Goal: Task Accomplishment & Management: Manage account settings

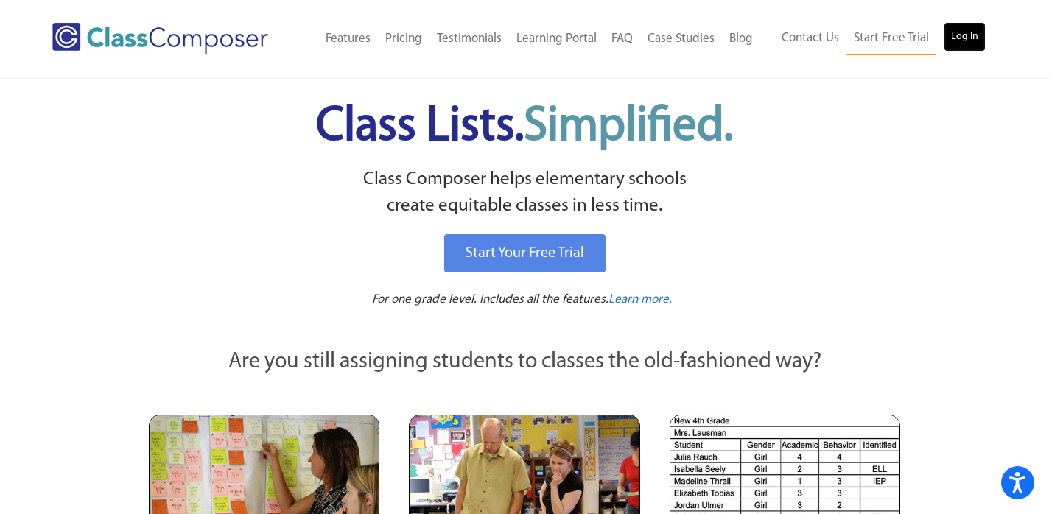
click at [961, 31] on link "Log In" at bounding box center [964, 36] width 42 height 29
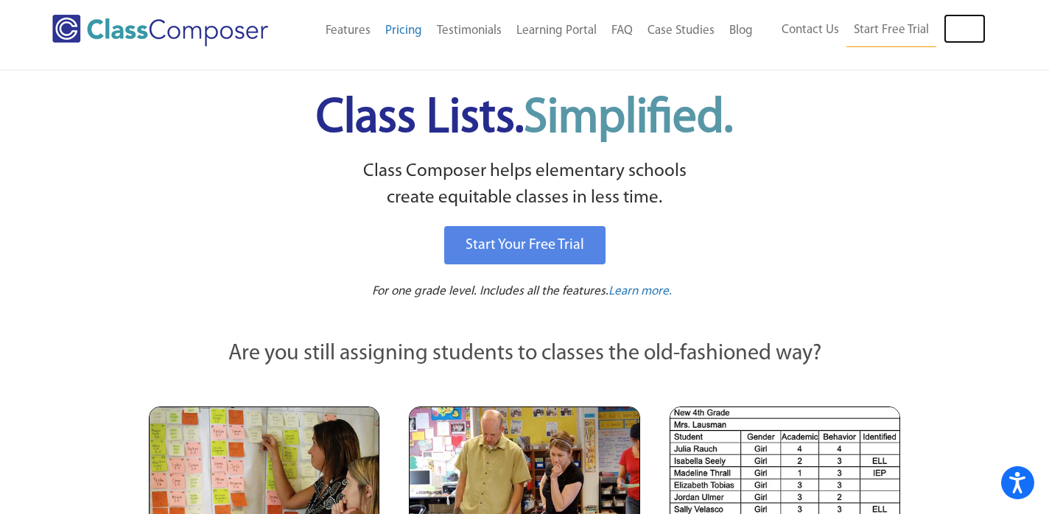
scroll to position [10, 0]
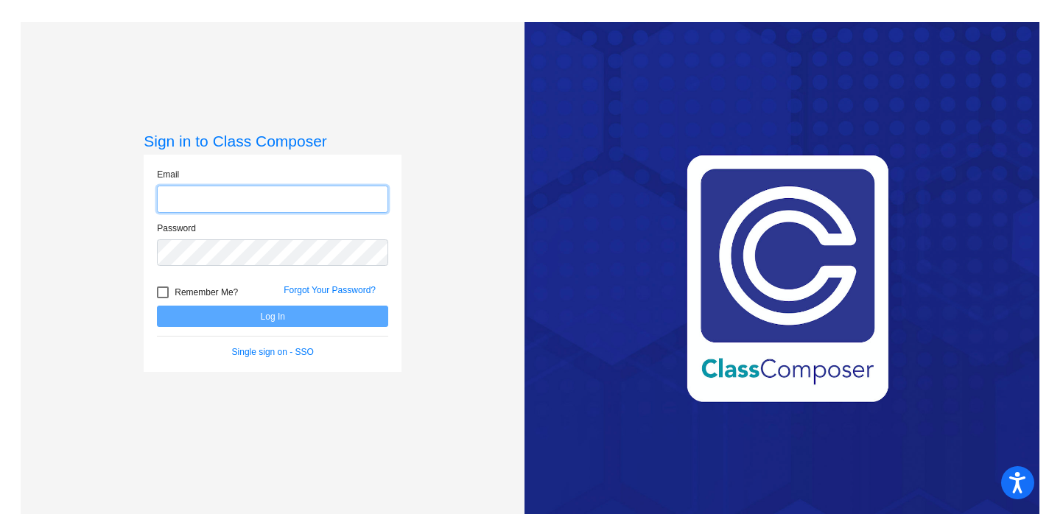
type input "[EMAIL_ADDRESS][DOMAIN_NAME]"
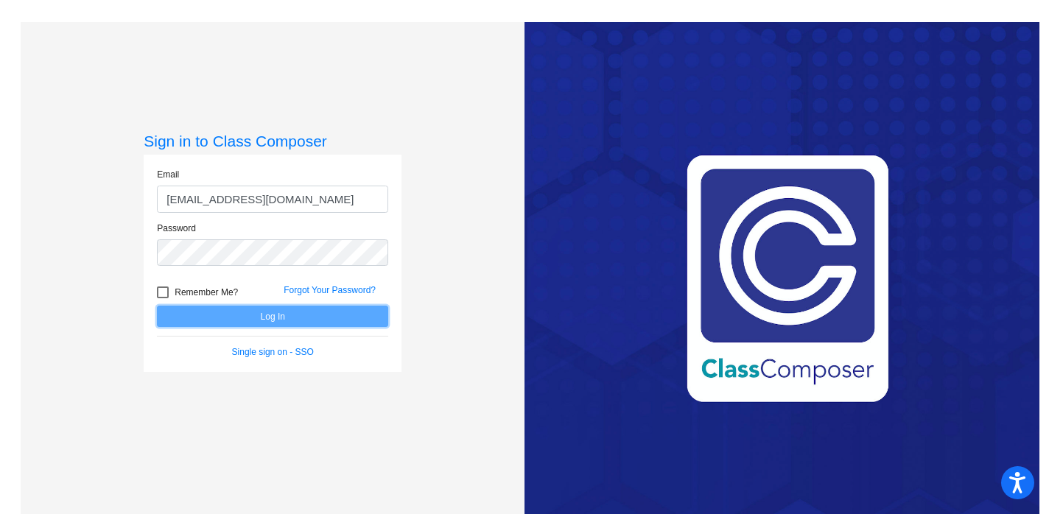
click at [266, 317] on button "Log In" at bounding box center [272, 316] width 231 height 21
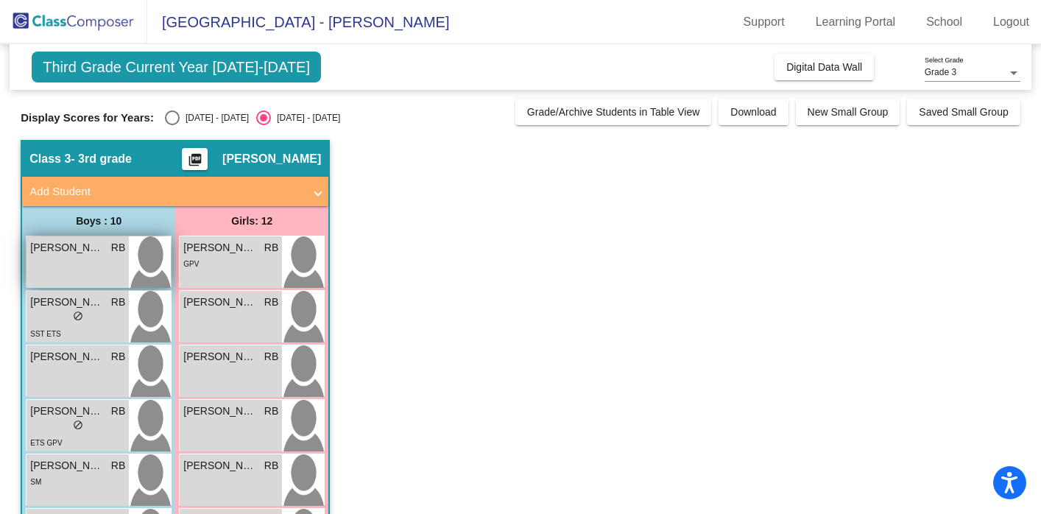
click at [75, 255] on span "[PERSON_NAME]" at bounding box center [67, 247] width 74 height 15
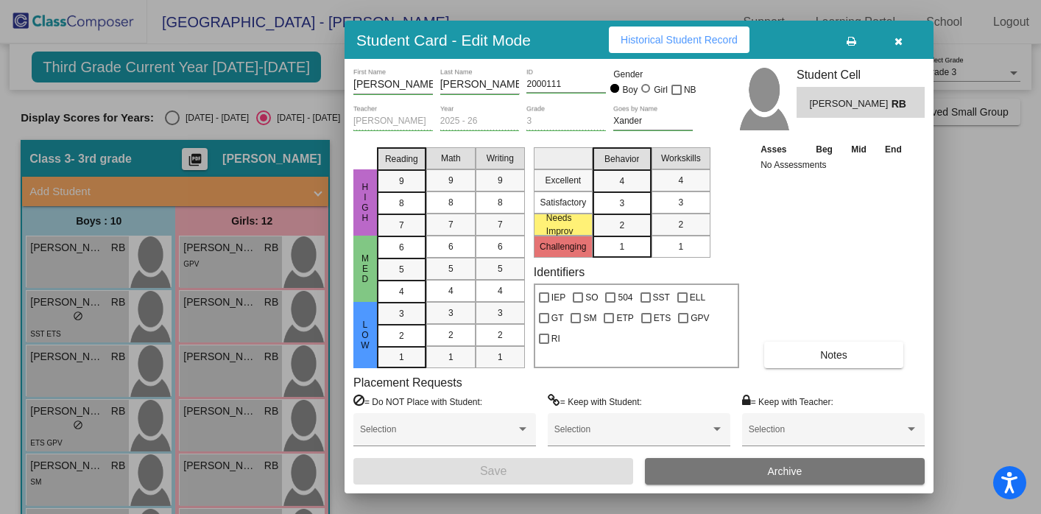
click at [896, 40] on icon "button" at bounding box center [899, 41] width 8 height 10
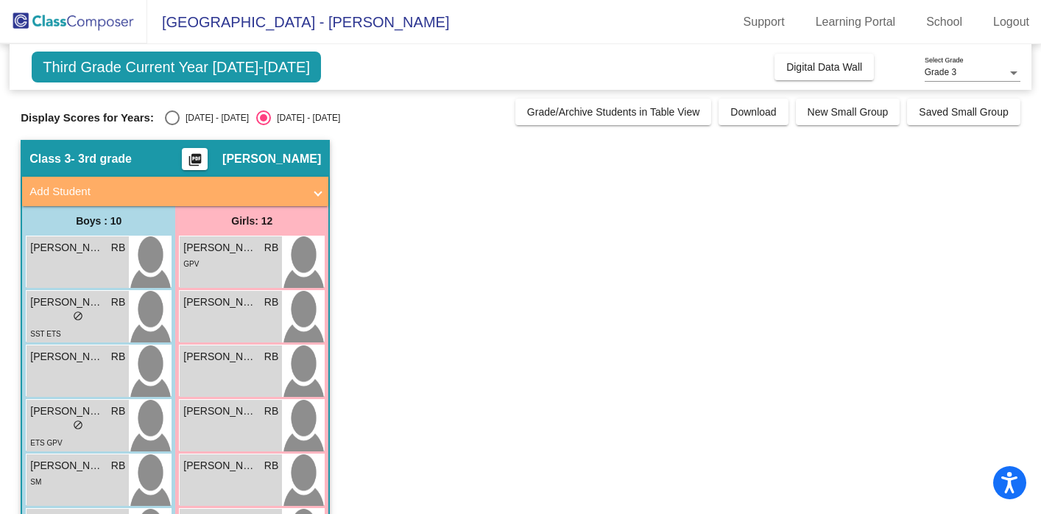
click at [174, 116] on div "Select an option" at bounding box center [172, 117] width 15 height 15
click at [172, 125] on input "[DATE] - [DATE]" at bounding box center [172, 125] width 1 height 1
radio input "true"
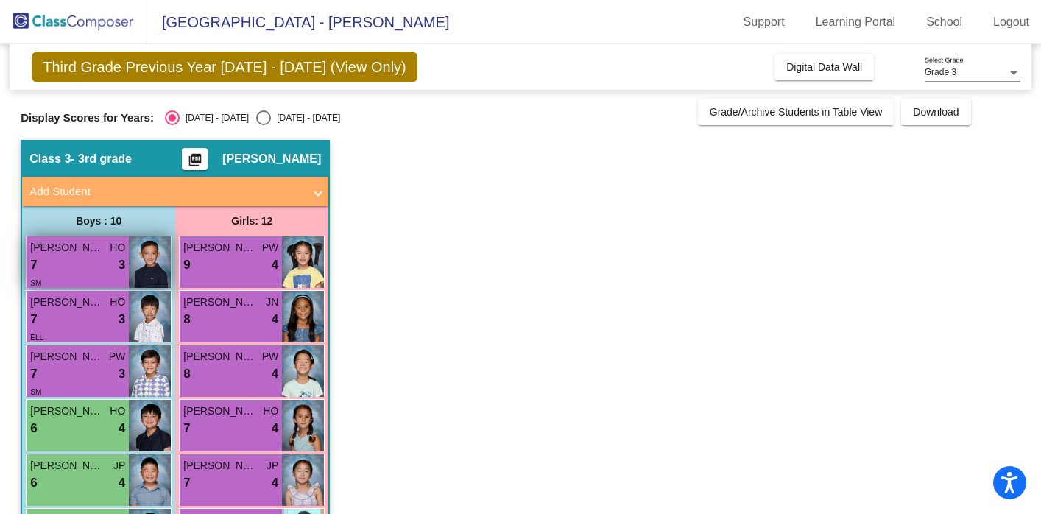
click at [99, 250] on span "[PERSON_NAME]" at bounding box center [67, 247] width 74 height 15
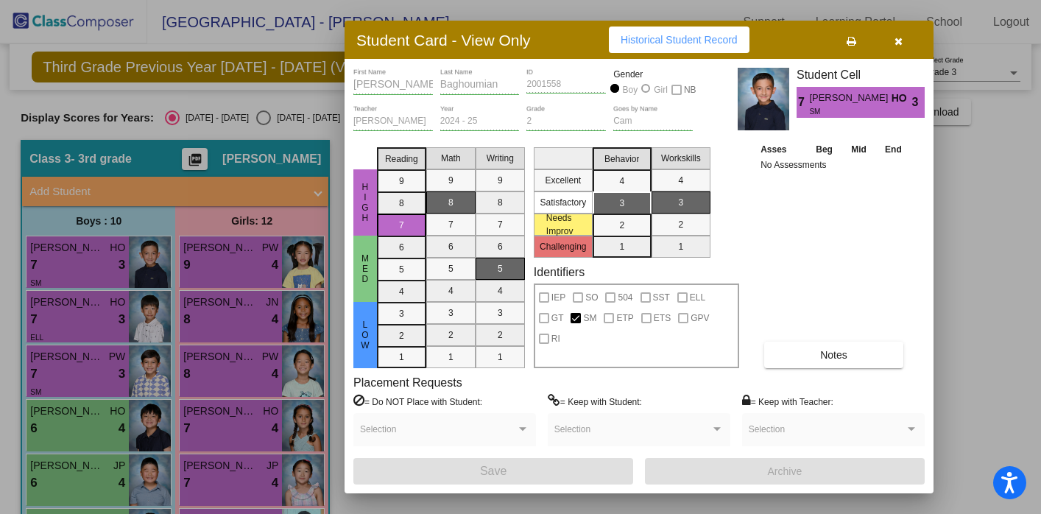
click at [92, 311] on div at bounding box center [520, 257] width 1041 height 514
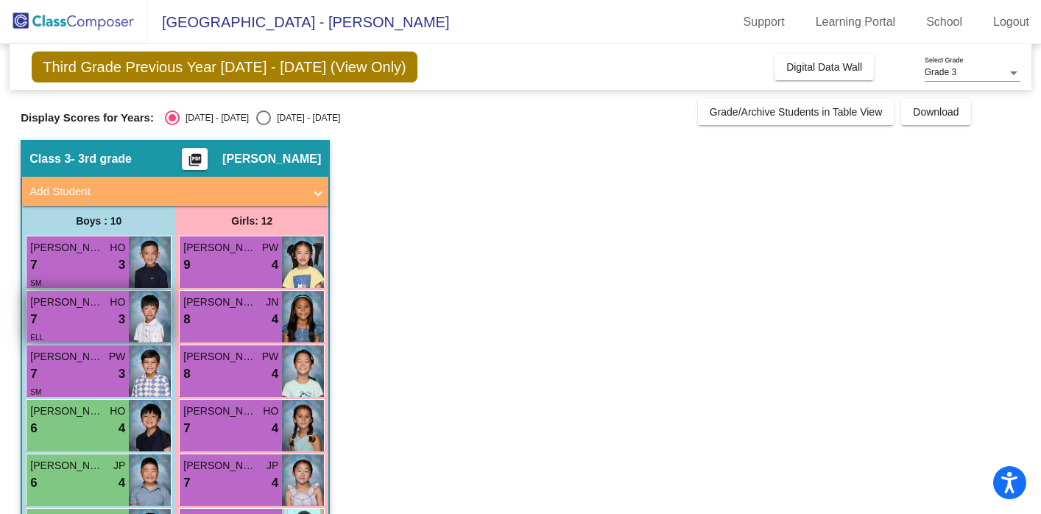
click at [92, 309] on div "Euiyeon Jung HO 7 lock do_not_disturb_alt 3 ELL" at bounding box center [78, 317] width 102 height 52
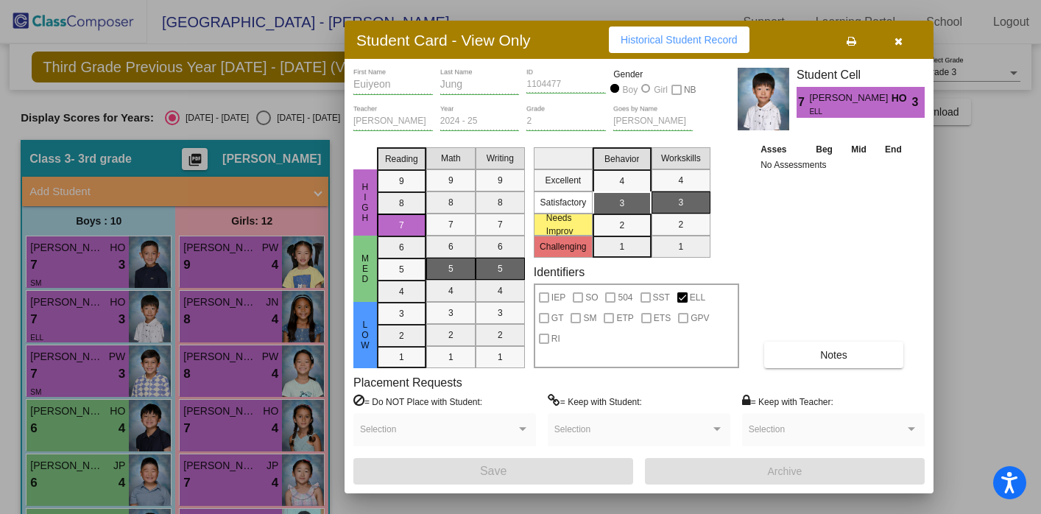
click at [88, 368] on div at bounding box center [520, 257] width 1041 height 514
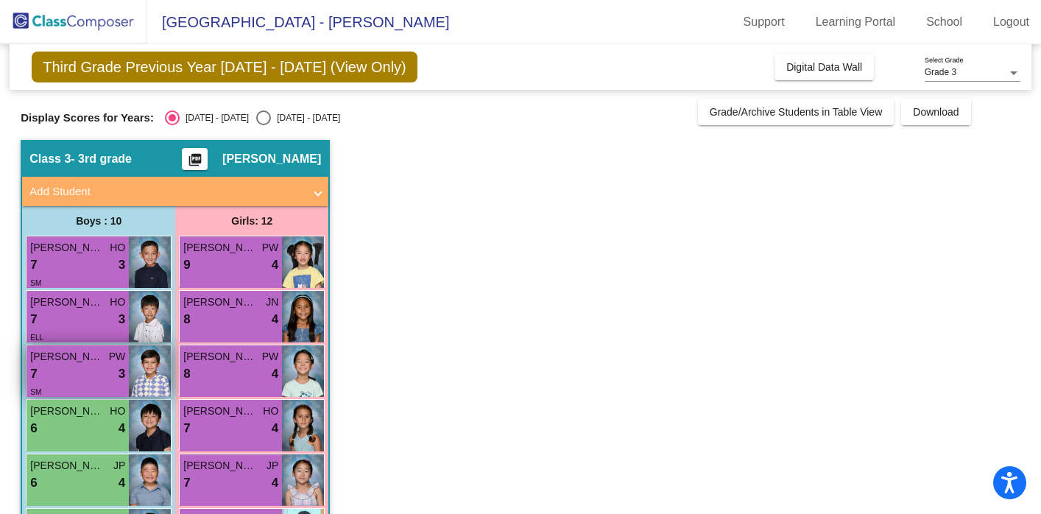
click at [99, 367] on div "7 lock do_not_disturb_alt 3" at bounding box center [77, 374] width 95 height 19
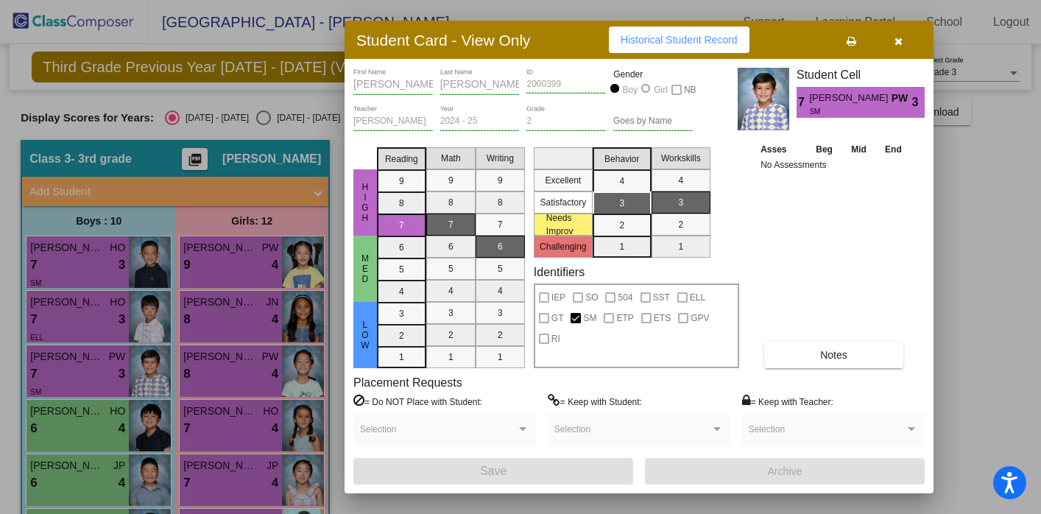
click at [88, 423] on div at bounding box center [520, 257] width 1041 height 514
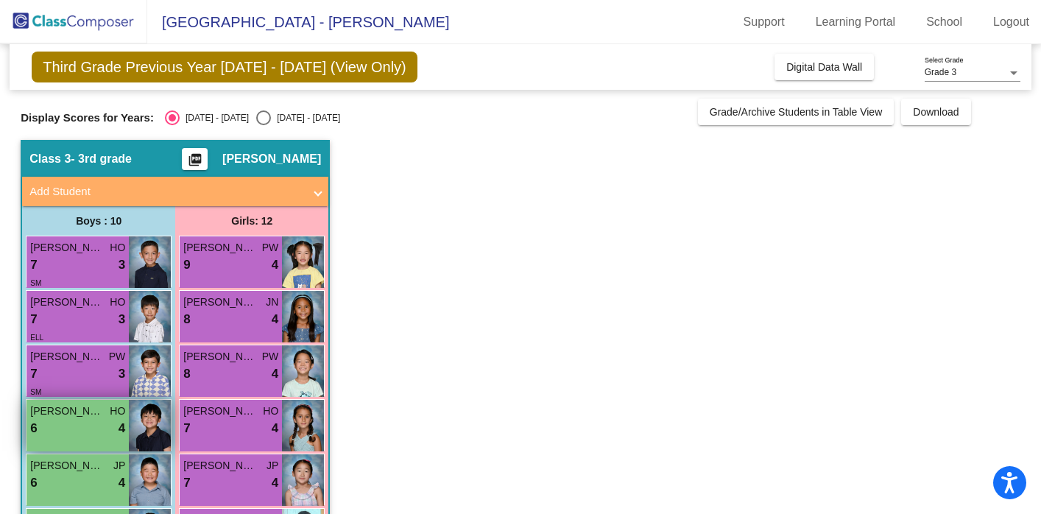
click at [88, 423] on div "6 lock do_not_disturb_alt 4" at bounding box center [77, 428] width 95 height 19
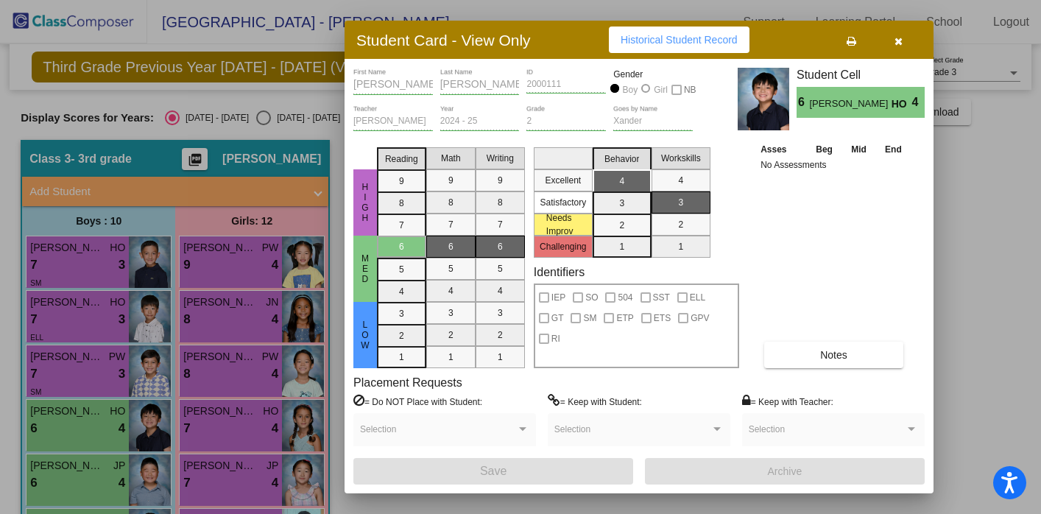
click at [77, 479] on div at bounding box center [520, 257] width 1041 height 514
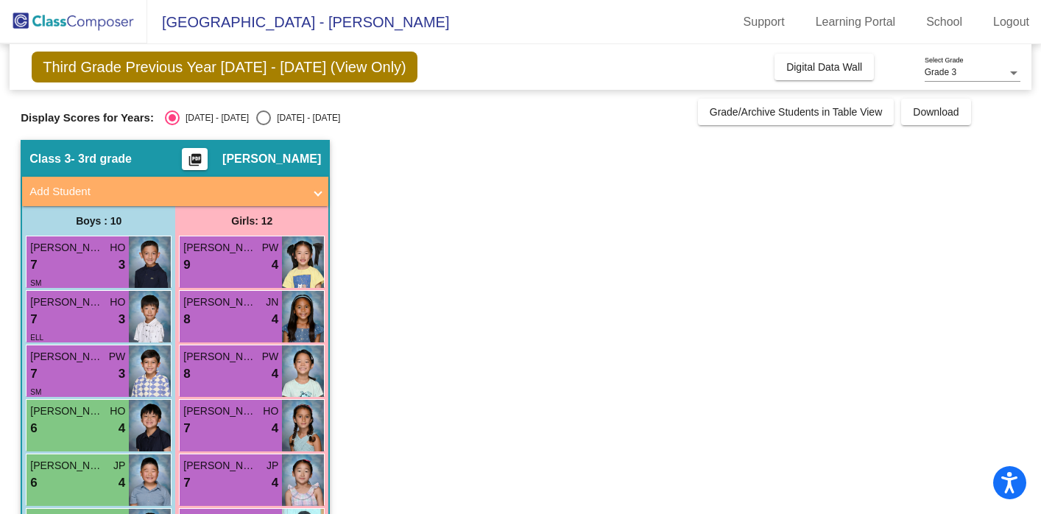
click at [77, 479] on div "6 lock do_not_disturb_alt 4" at bounding box center [77, 483] width 95 height 19
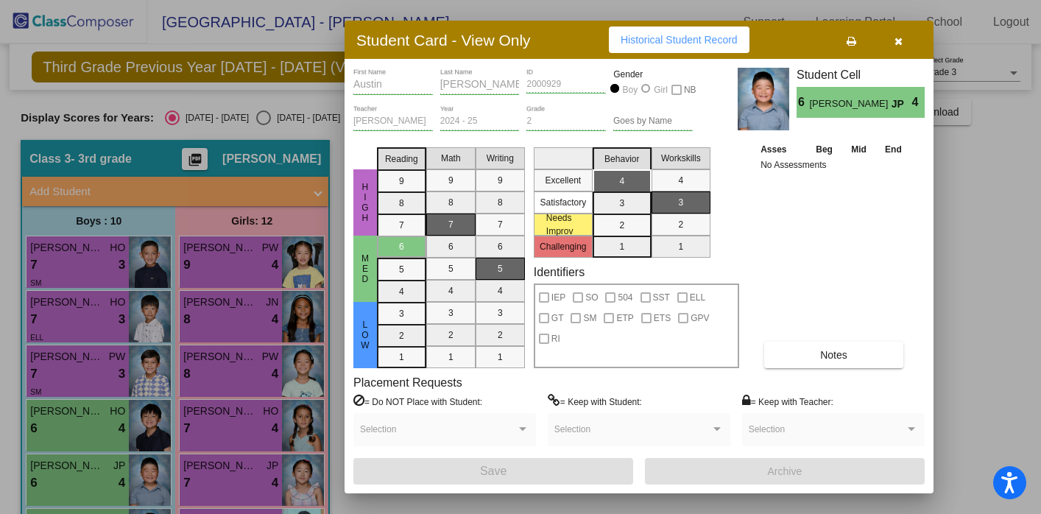
click at [315, 194] on div at bounding box center [520, 257] width 1041 height 514
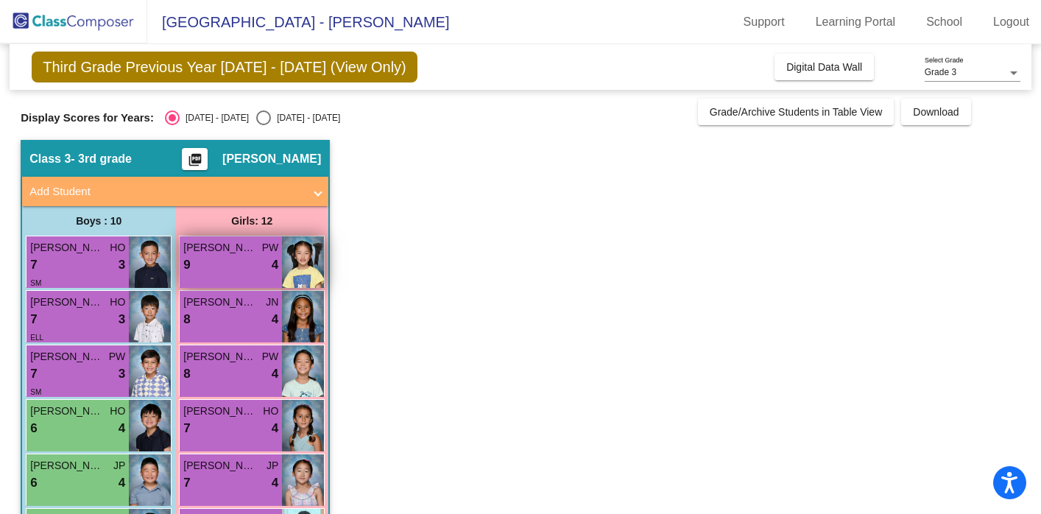
click at [277, 256] on span "4" at bounding box center [275, 265] width 7 height 19
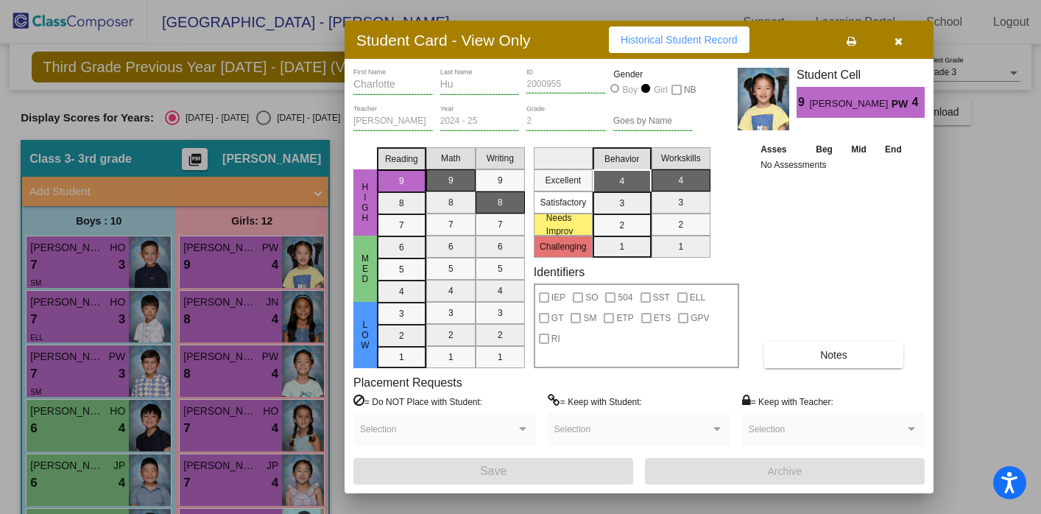
click at [259, 420] on div at bounding box center [520, 257] width 1041 height 514
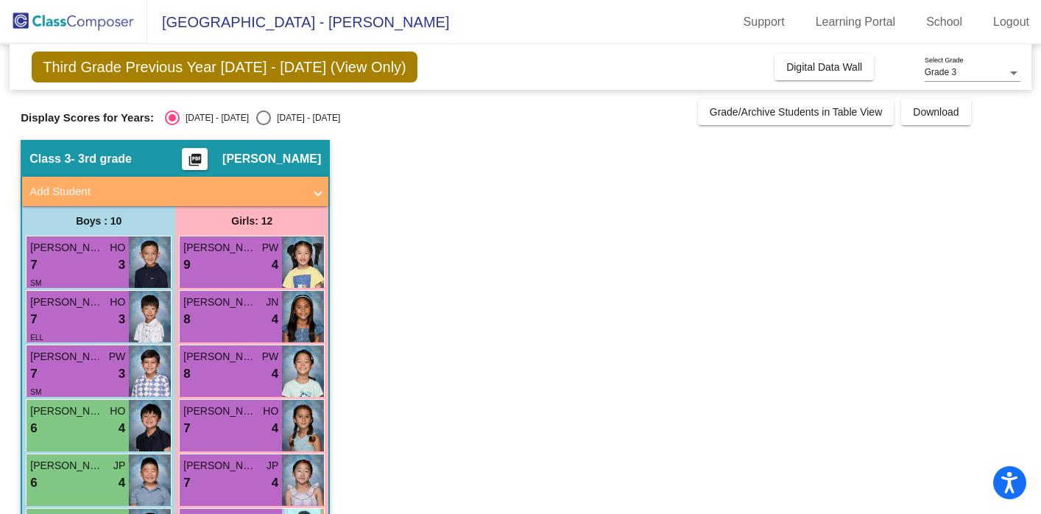
click at [259, 420] on div "7 lock do_not_disturb_alt 4" at bounding box center [230, 428] width 95 height 19
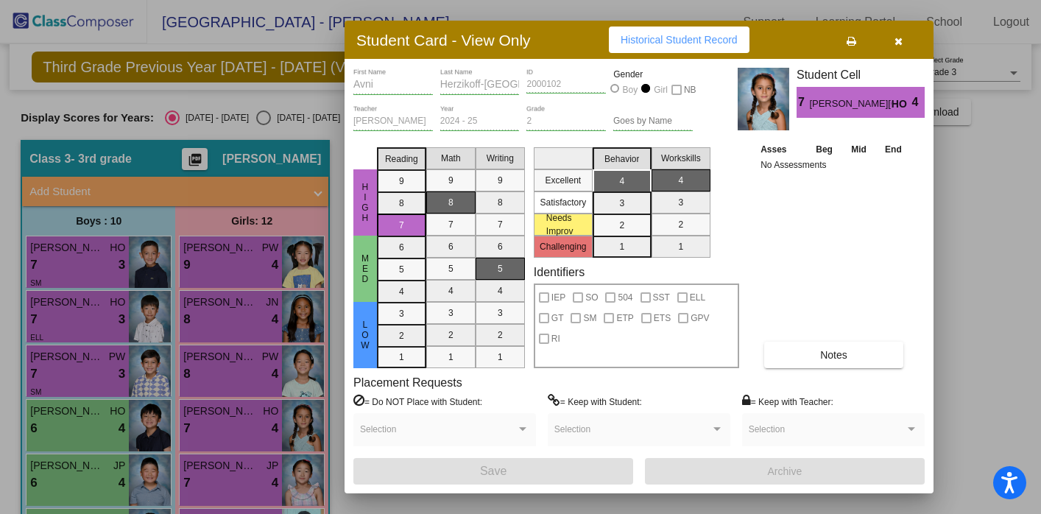
click at [899, 41] on icon "button" at bounding box center [899, 41] width 8 height 10
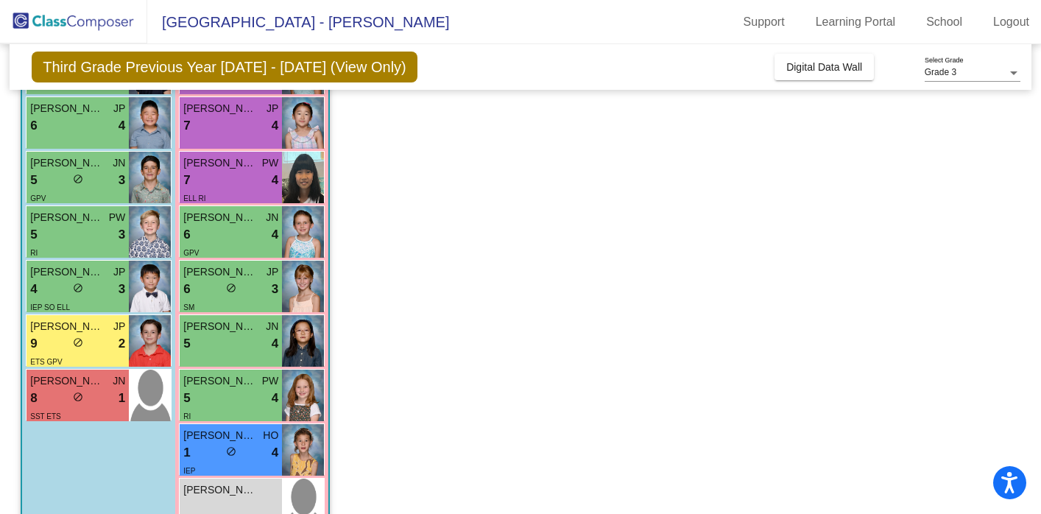
scroll to position [399, 0]
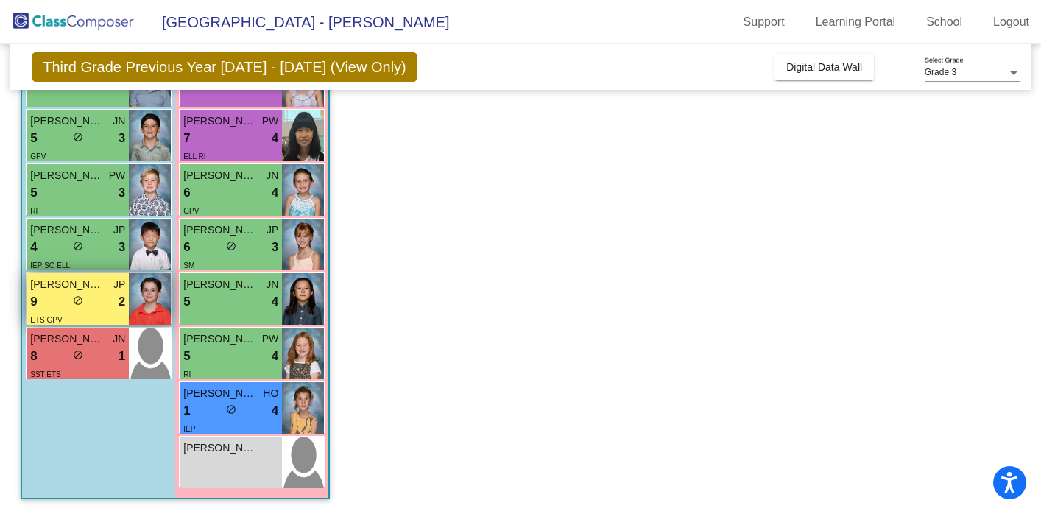
click at [77, 305] on span "do_not_disturb_alt" at bounding box center [78, 300] width 10 height 10
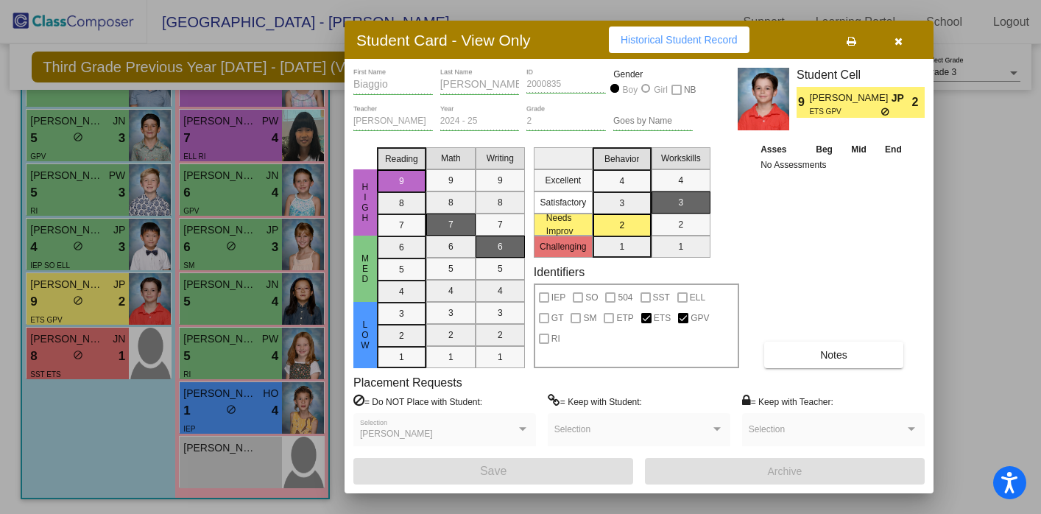
click at [75, 349] on div at bounding box center [520, 257] width 1041 height 514
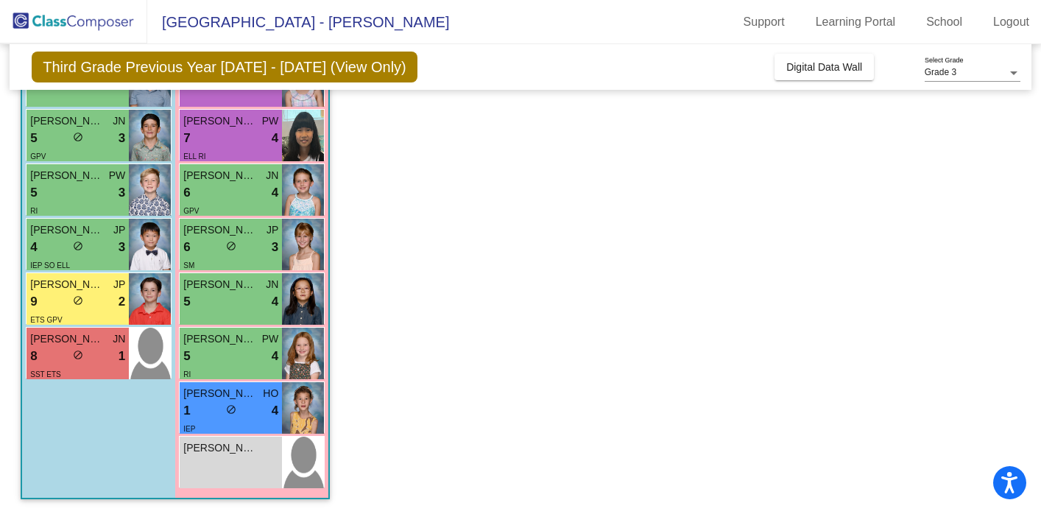
click at [75, 350] on span "do_not_disturb_alt" at bounding box center [78, 355] width 10 height 10
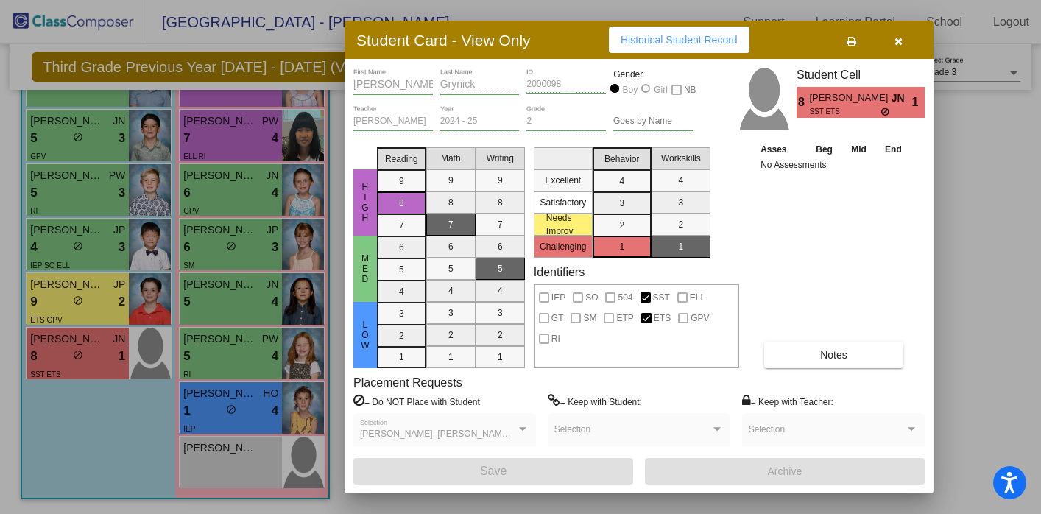
click at [115, 296] on div at bounding box center [520, 257] width 1041 height 514
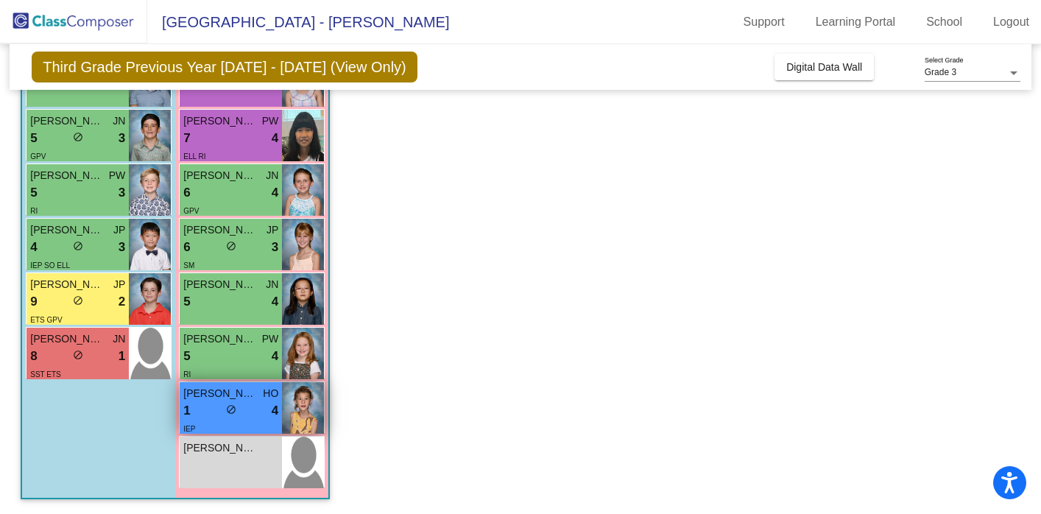
click at [210, 401] on div "1 lock do_not_disturb_alt 4" at bounding box center [230, 410] width 95 height 19
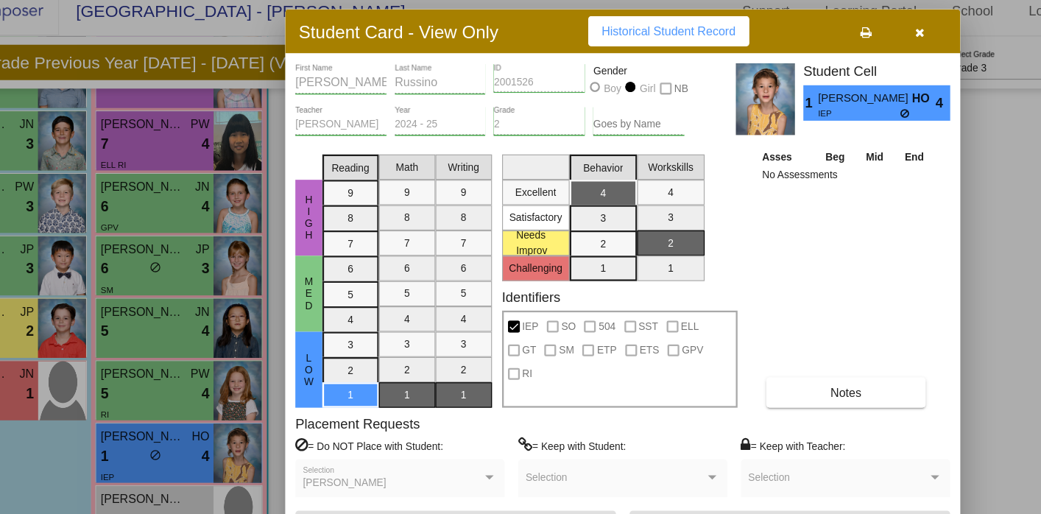
click at [281, 357] on div at bounding box center [520, 257] width 1041 height 514
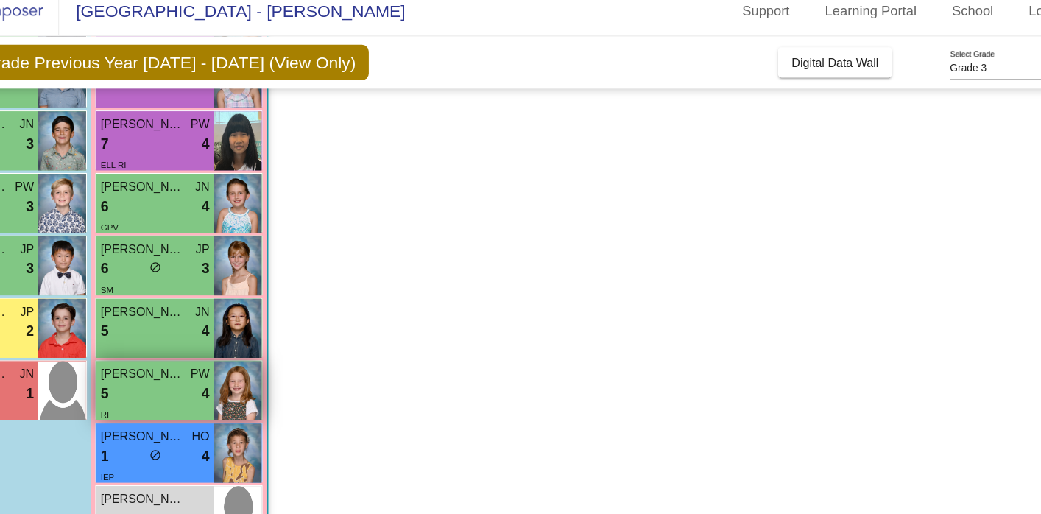
click at [267, 357] on div "5 lock do_not_disturb_alt 4" at bounding box center [230, 356] width 95 height 19
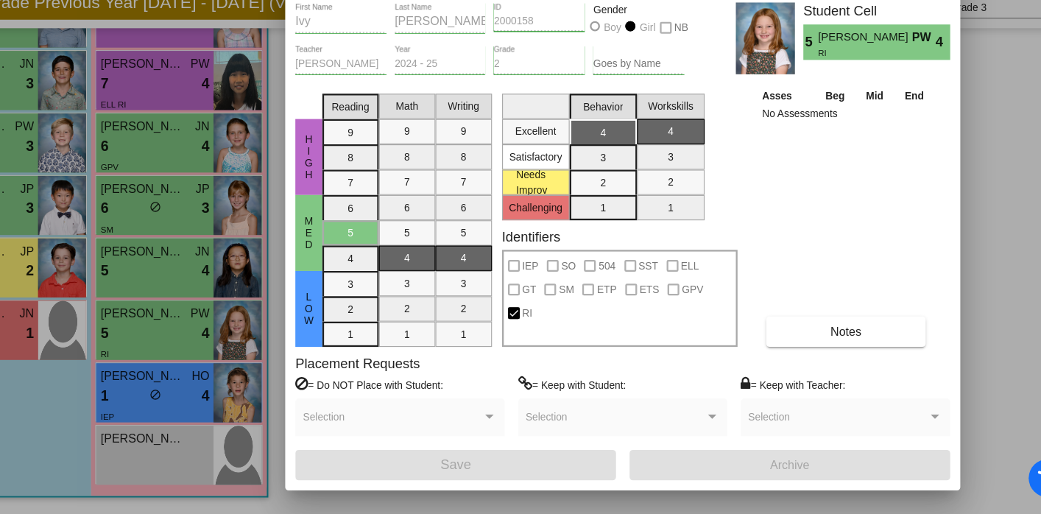
scroll to position [0, 0]
click at [248, 451] on div at bounding box center [520, 257] width 1041 height 514
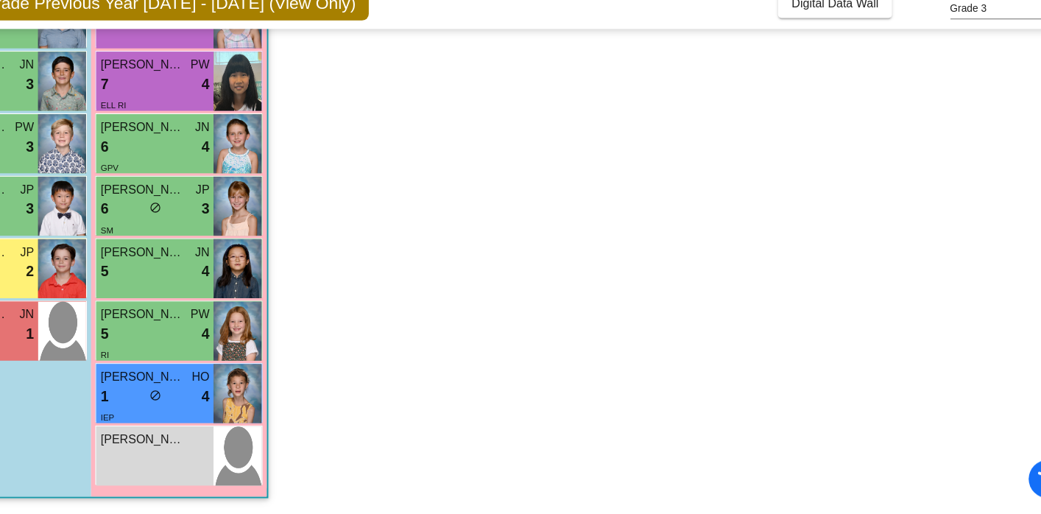
click at [248, 451] on span "Layla Alexander" at bounding box center [220, 447] width 74 height 15
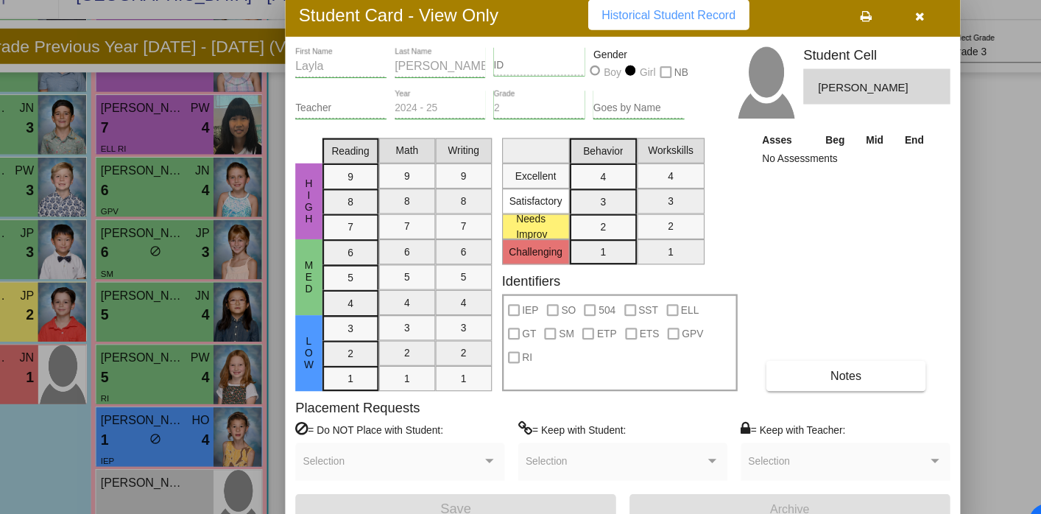
click at [252, 194] on div at bounding box center [520, 257] width 1041 height 514
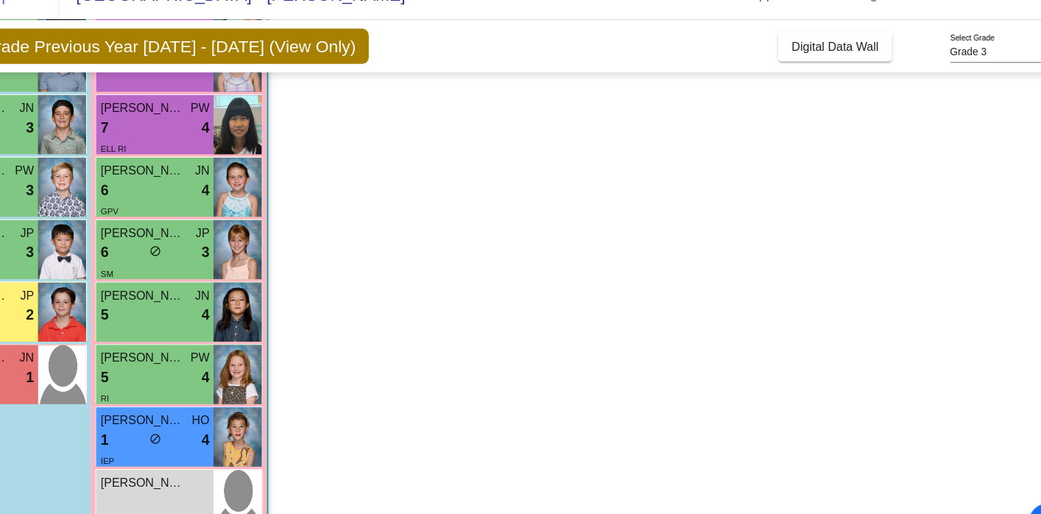
click at [252, 194] on div "6 lock do_not_disturb_alt 4" at bounding box center [230, 192] width 95 height 19
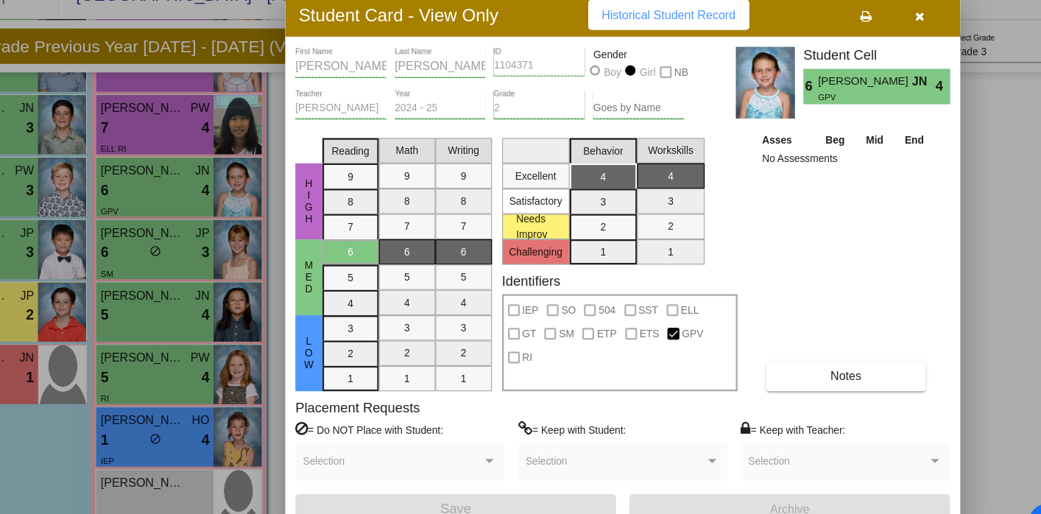
click at [237, 260] on div at bounding box center [520, 257] width 1041 height 514
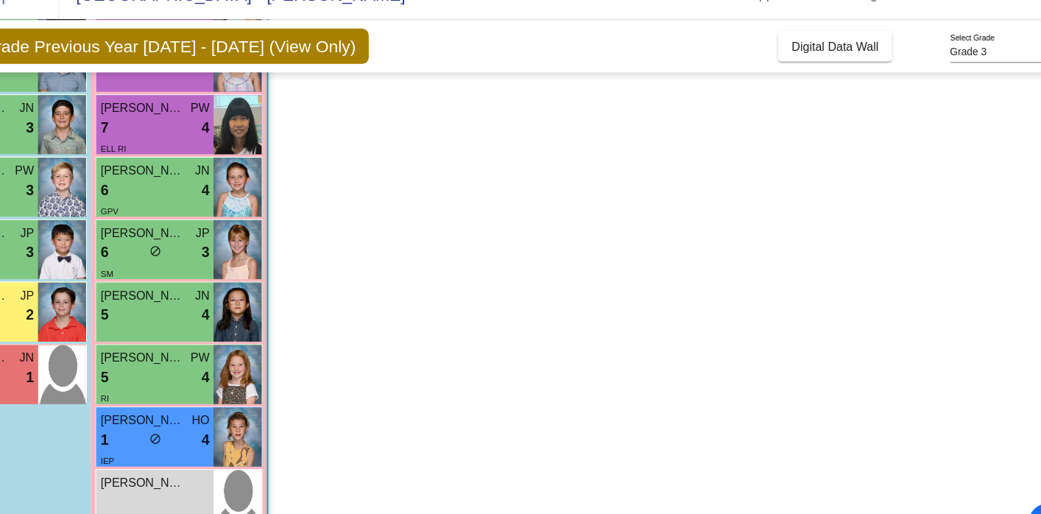
click at [237, 260] on div "SM" at bounding box center [230, 264] width 95 height 15
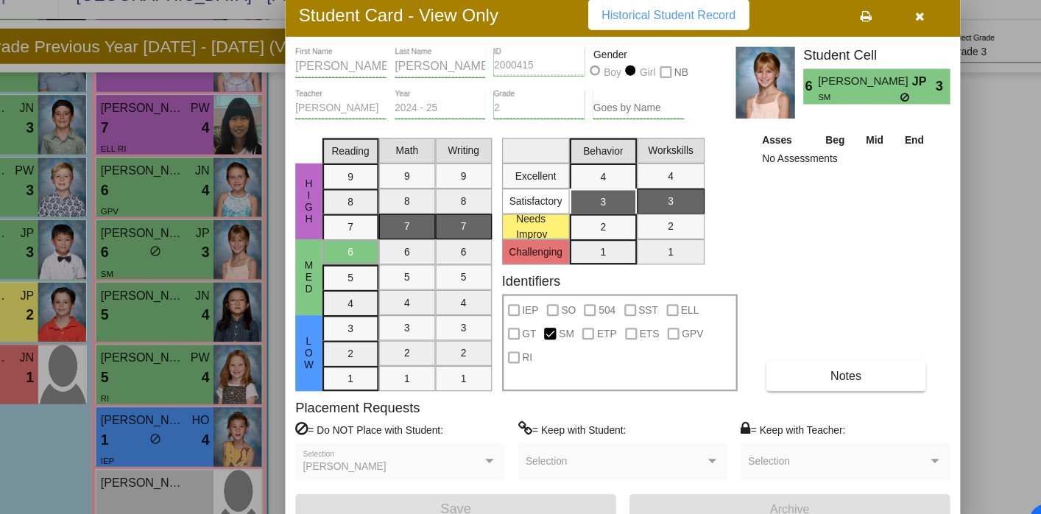
click at [231, 307] on div at bounding box center [520, 257] width 1041 height 514
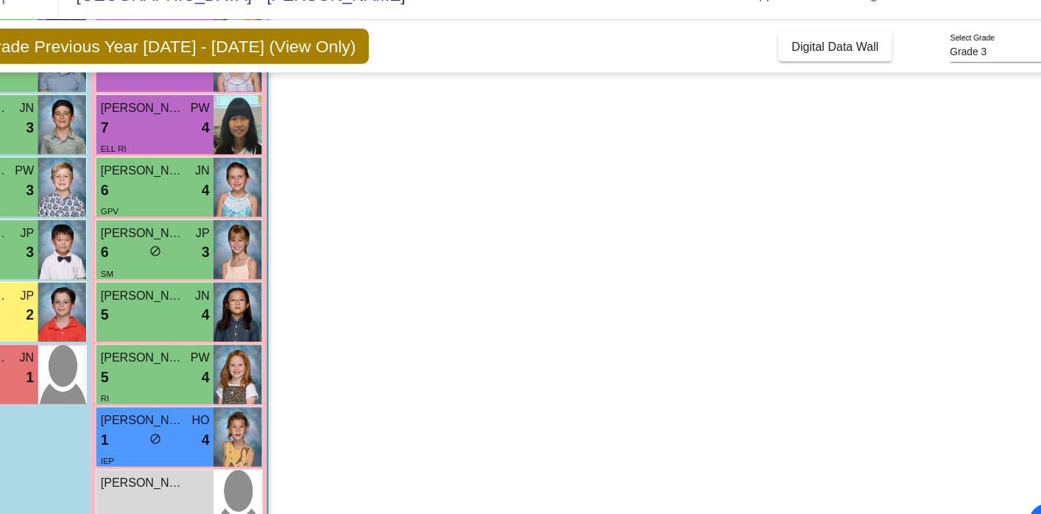
click at [231, 307] on div "5 lock do_not_disturb_alt 4" at bounding box center [230, 301] width 95 height 19
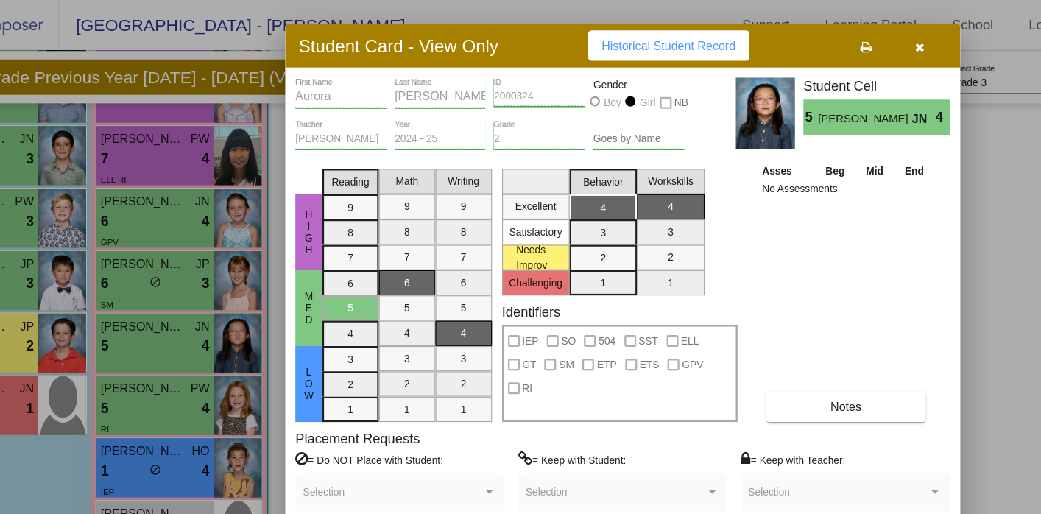
click at [903, 38] on button "button" at bounding box center [898, 40] width 47 height 27
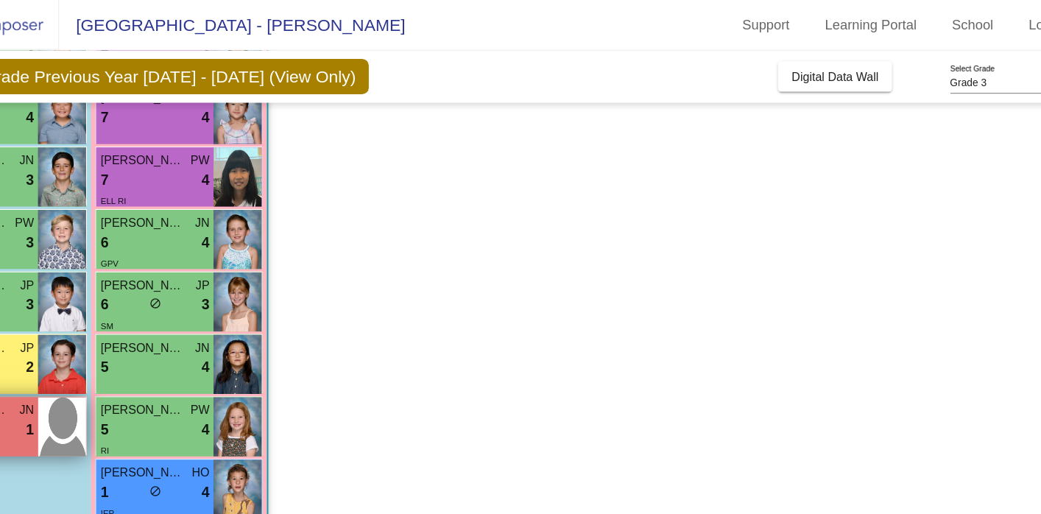
scroll to position [399, 0]
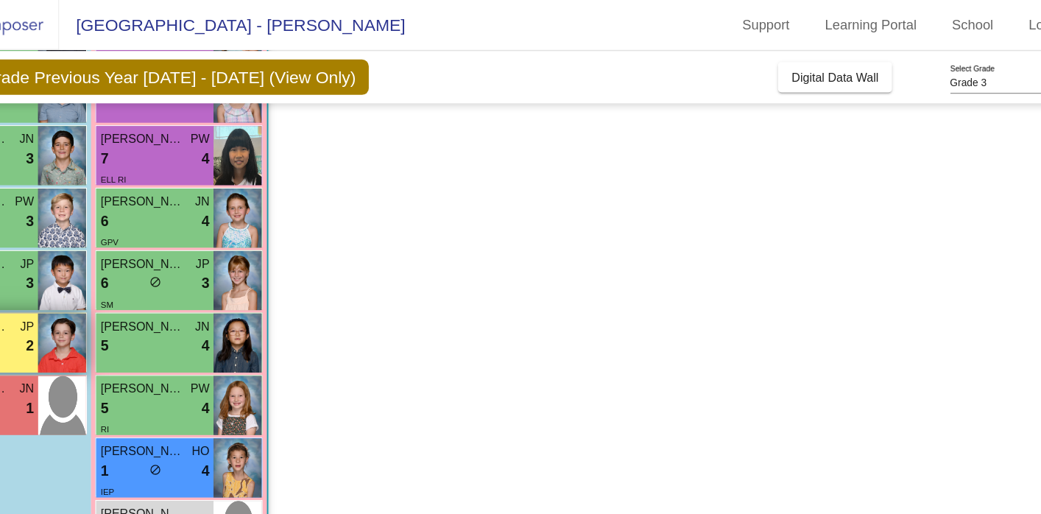
click at [120, 286] on span "JP" at bounding box center [119, 284] width 12 height 15
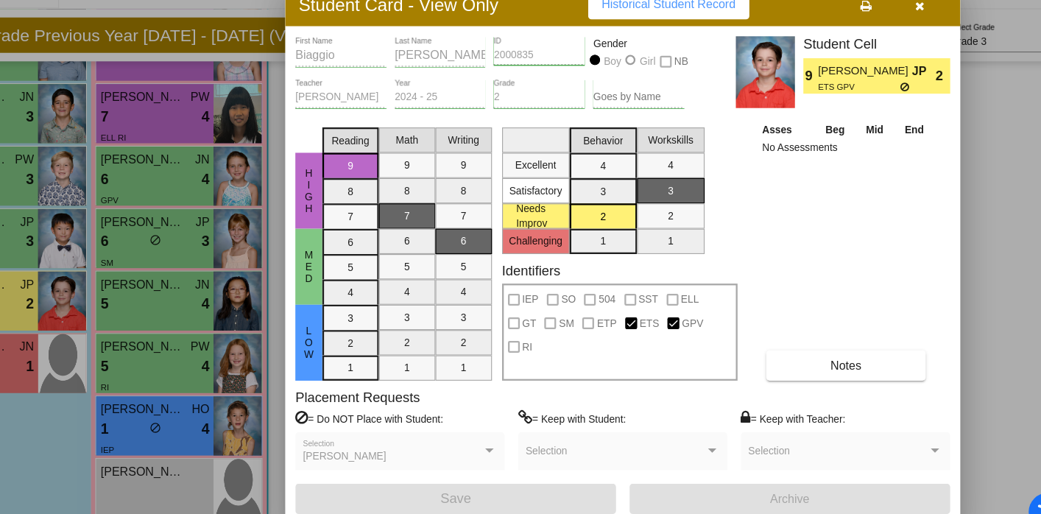
scroll to position [0, 0]
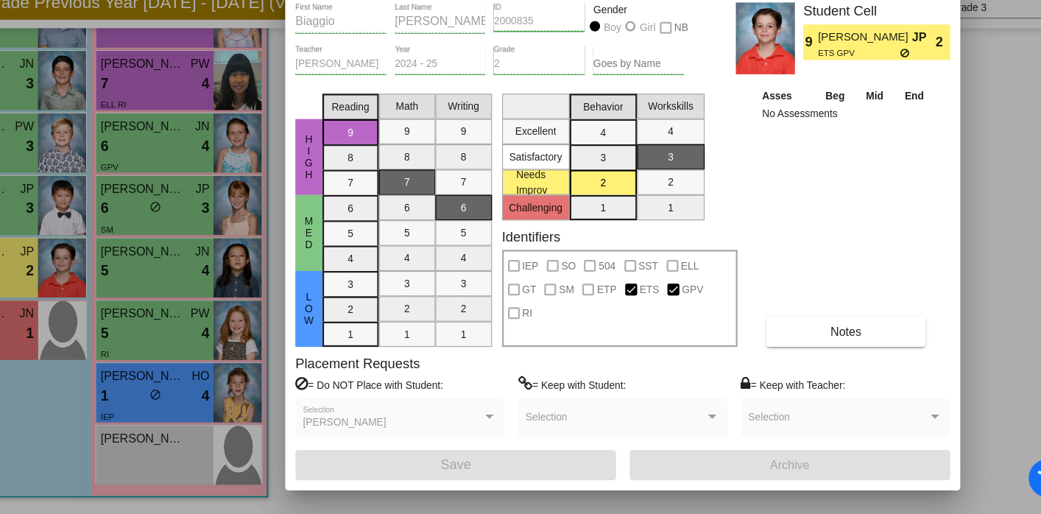
click at [841, 245] on div "Asses Beg Mid End No Assessments Notes" at bounding box center [834, 254] width 155 height 227
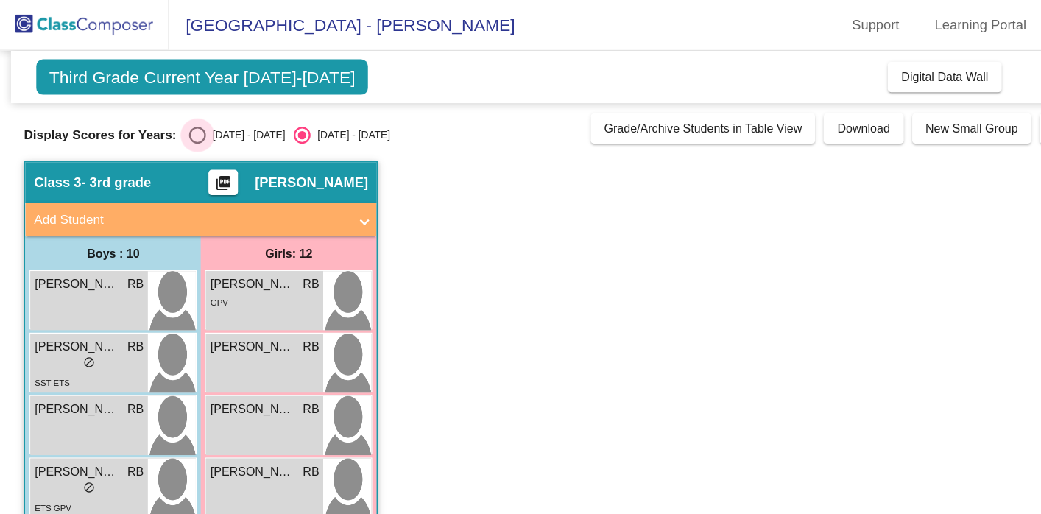
click at [172, 120] on div "Select an option" at bounding box center [172, 117] width 15 height 15
click at [172, 125] on input "2024 - 2025" at bounding box center [172, 125] width 1 height 1
radio input "true"
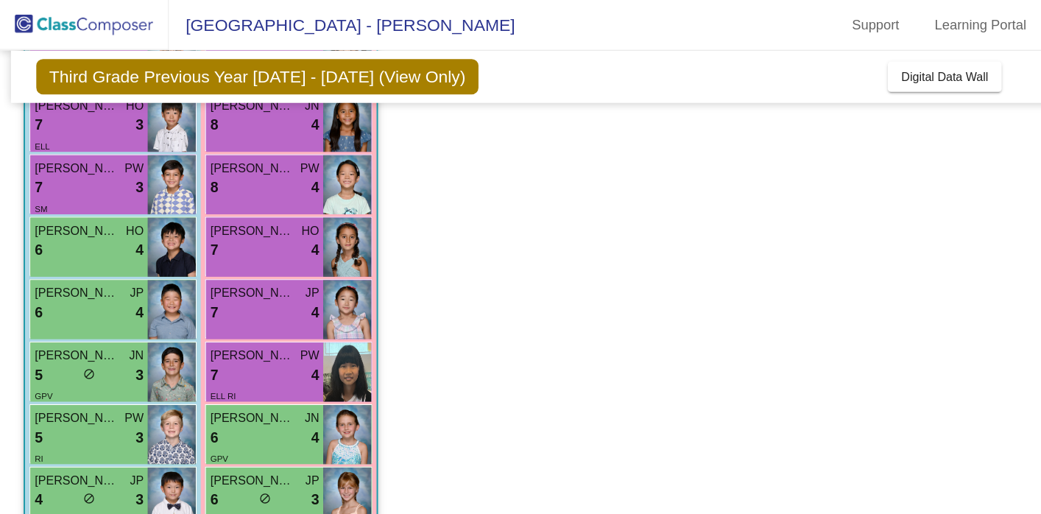
scroll to position [211, 0]
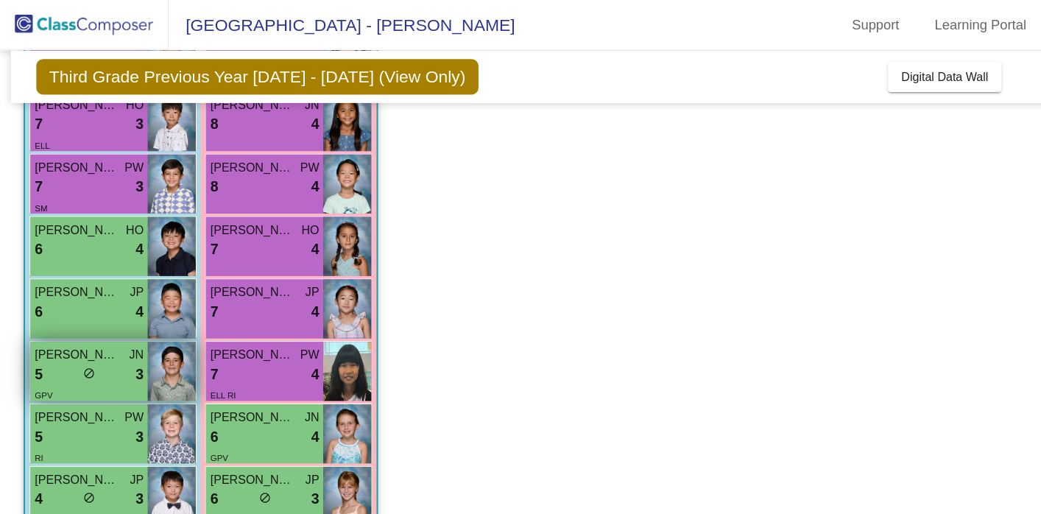
click at [88, 328] on div "5 lock do_not_disturb_alt 3" at bounding box center [77, 326] width 95 height 19
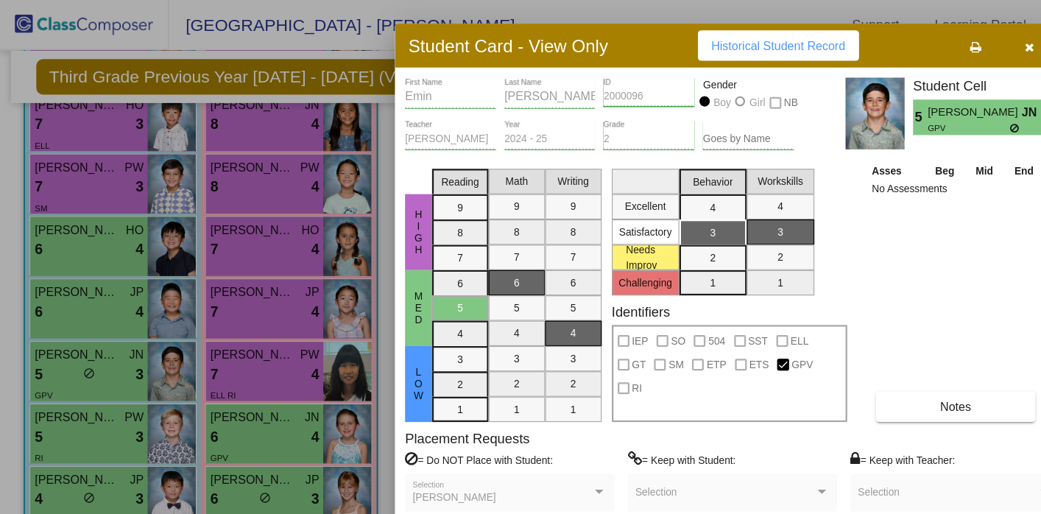
click at [898, 43] on icon "button" at bounding box center [899, 41] width 8 height 10
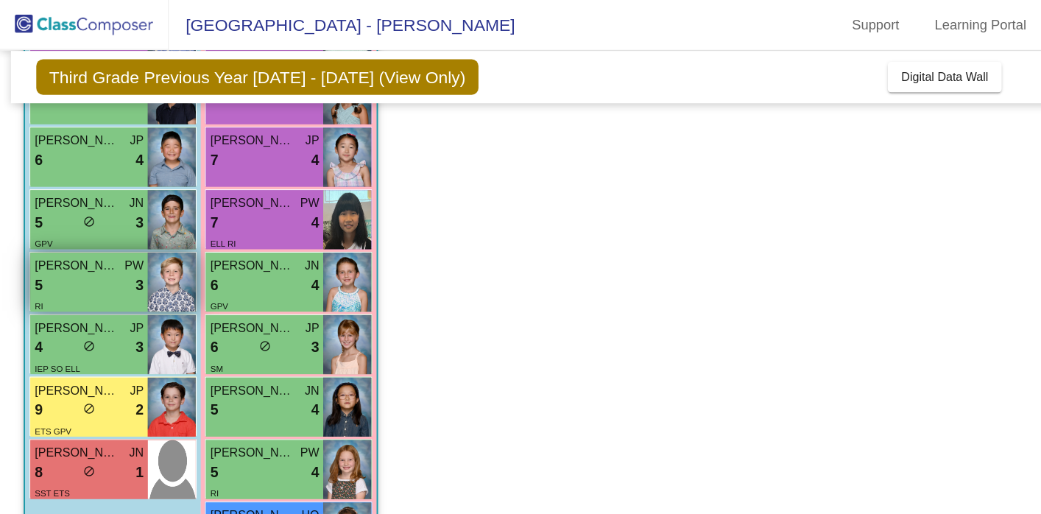
scroll to position [399, 0]
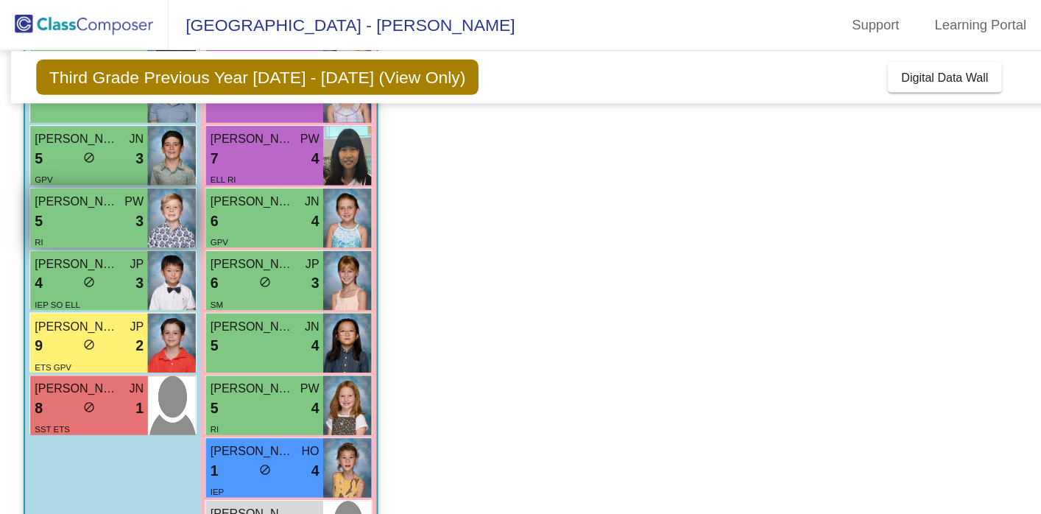
click at [81, 364] on div "lock do_not_disturb_alt" at bounding box center [78, 356] width 10 height 15
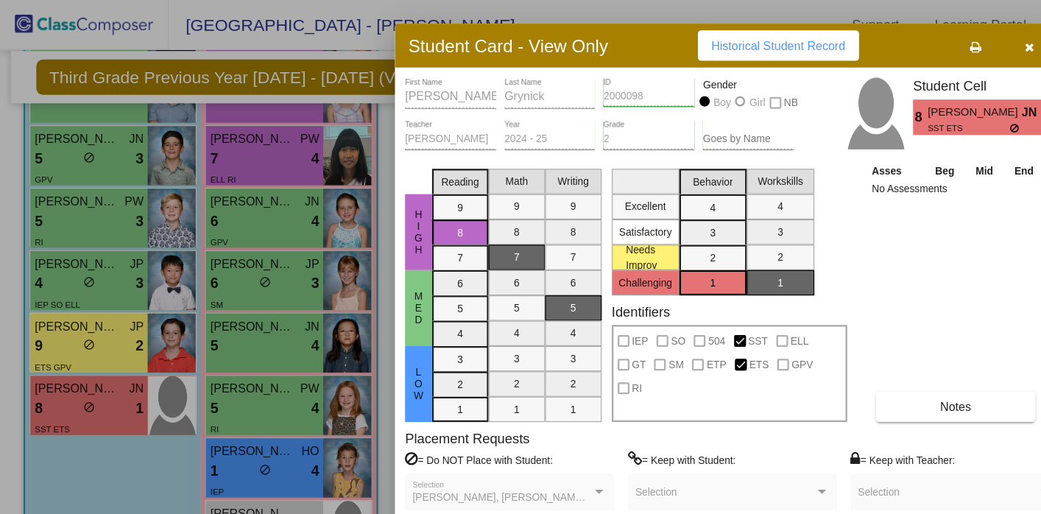
click at [63, 300] on div at bounding box center [520, 257] width 1041 height 514
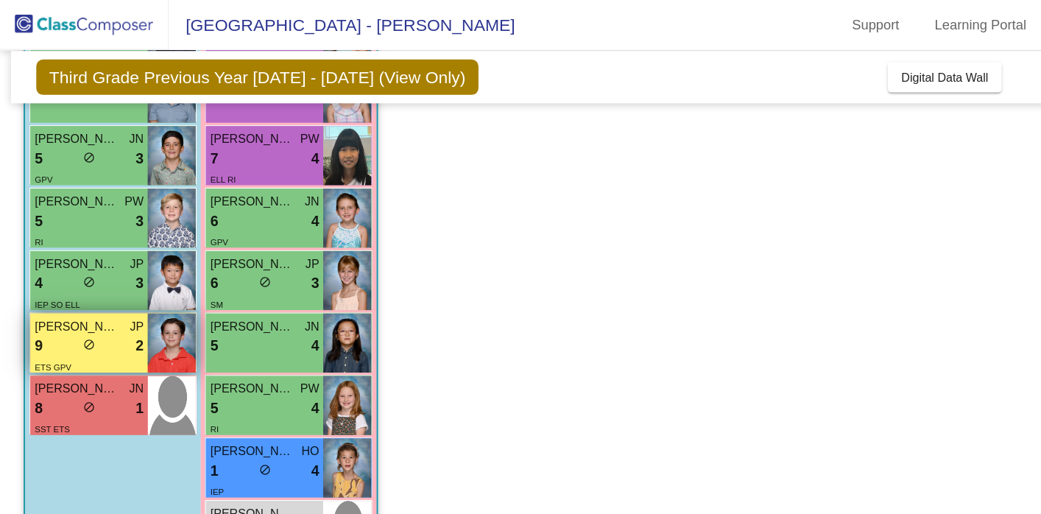
click at [71, 300] on div "9 lock do_not_disturb_alt 2" at bounding box center [77, 301] width 95 height 19
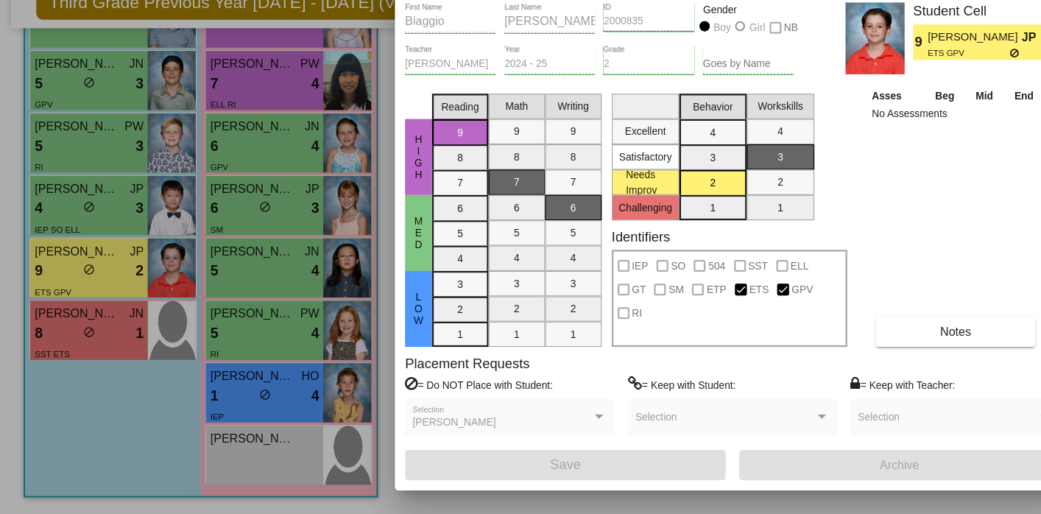
scroll to position [0, 0]
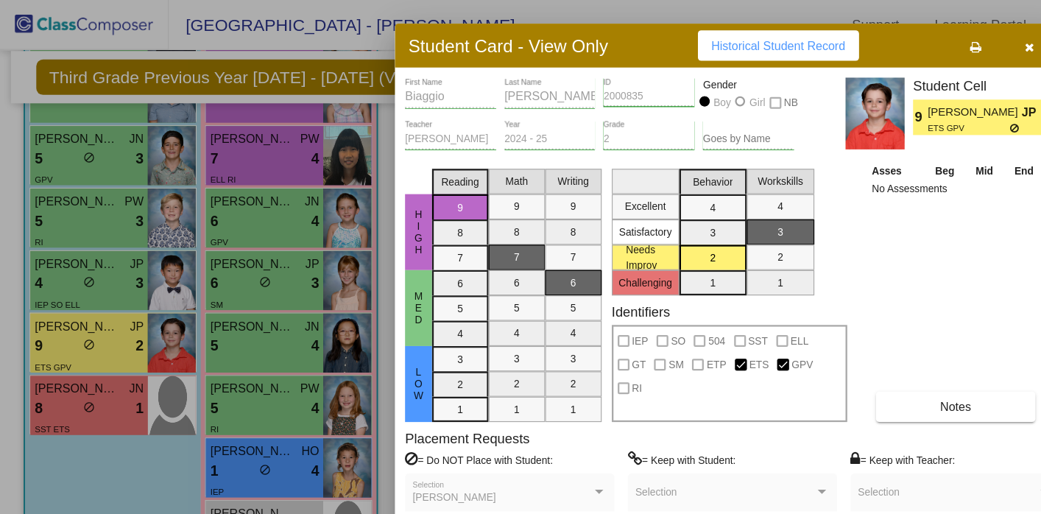
click at [899, 40] on icon "button" at bounding box center [899, 41] width 8 height 10
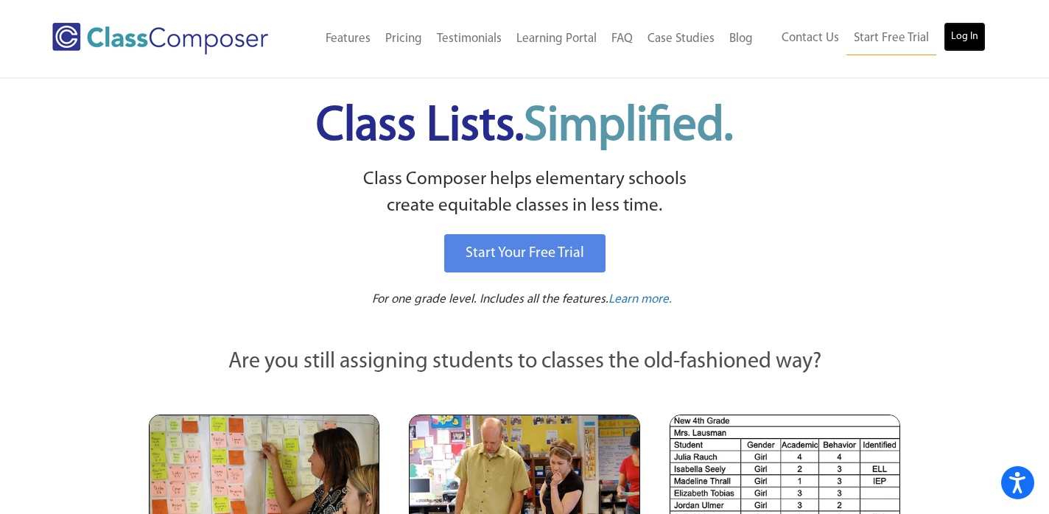
click at [958, 32] on link "Log In" at bounding box center [964, 36] width 42 height 29
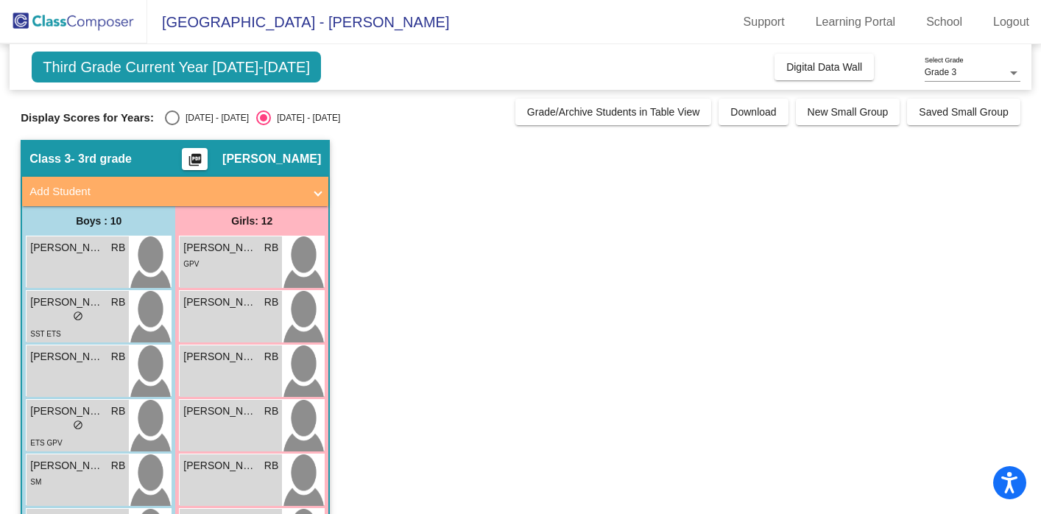
click at [169, 116] on div "Select an option" at bounding box center [172, 117] width 15 height 15
click at [172, 125] on input "[DATE] - [DATE]" at bounding box center [172, 125] width 1 height 1
radio input "true"
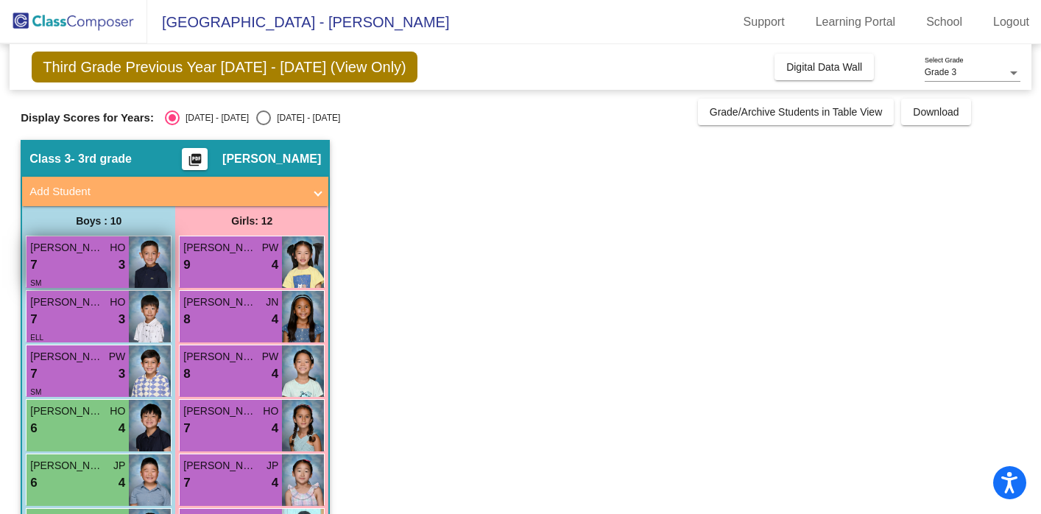
click at [91, 257] on div "7 lock do_not_disturb_alt 3" at bounding box center [77, 265] width 95 height 19
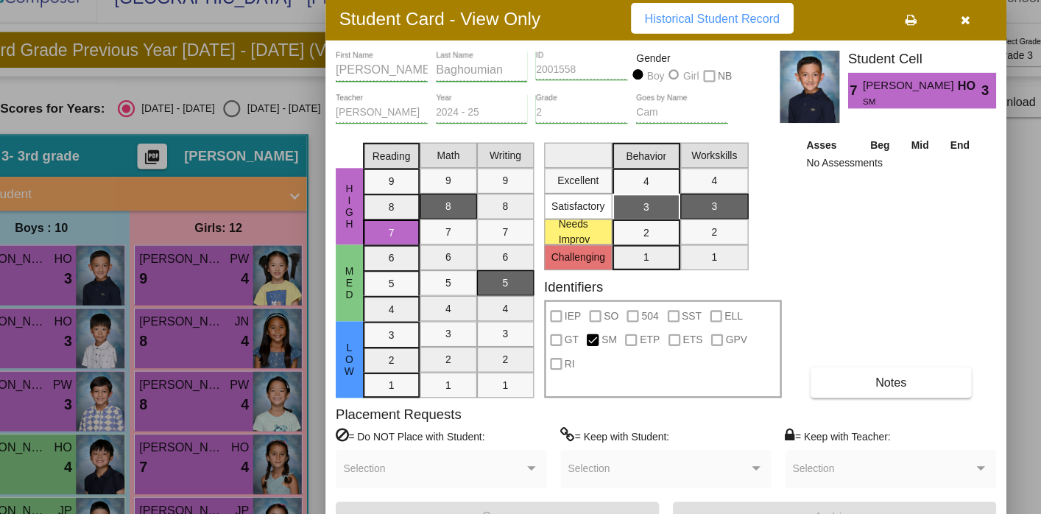
click at [103, 314] on div at bounding box center [520, 257] width 1041 height 514
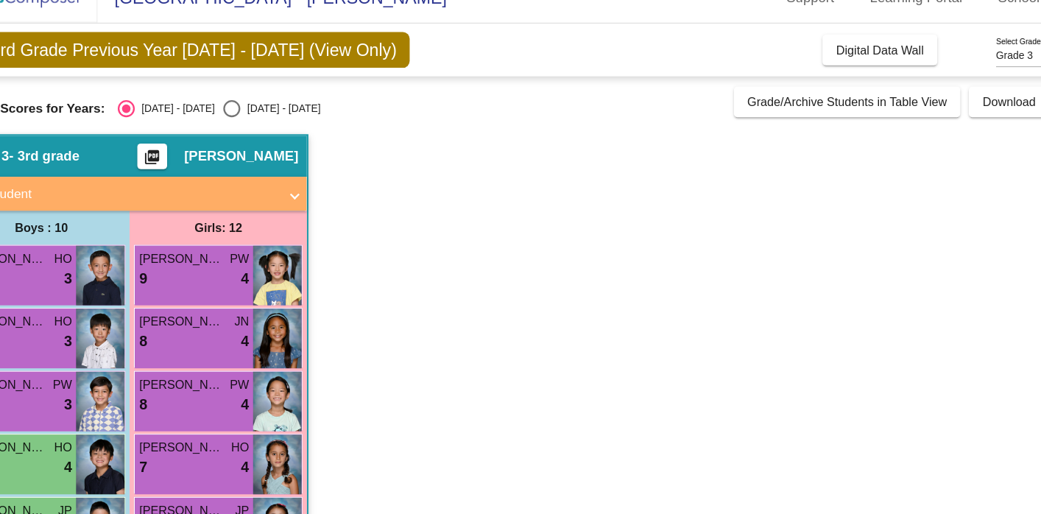
click at [103, 314] on div "7 lock do_not_disturb_alt 3" at bounding box center [77, 319] width 95 height 19
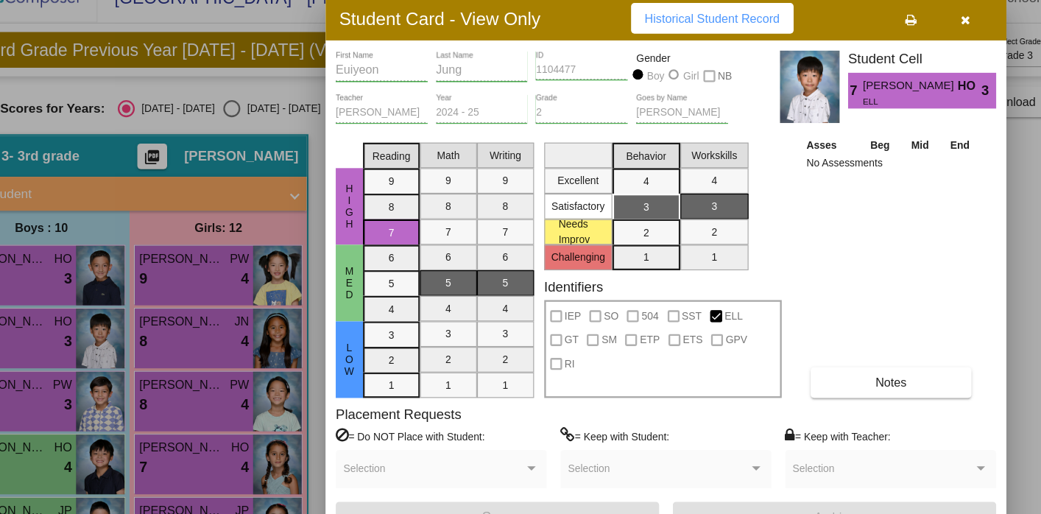
click at [96, 374] on div at bounding box center [520, 257] width 1041 height 514
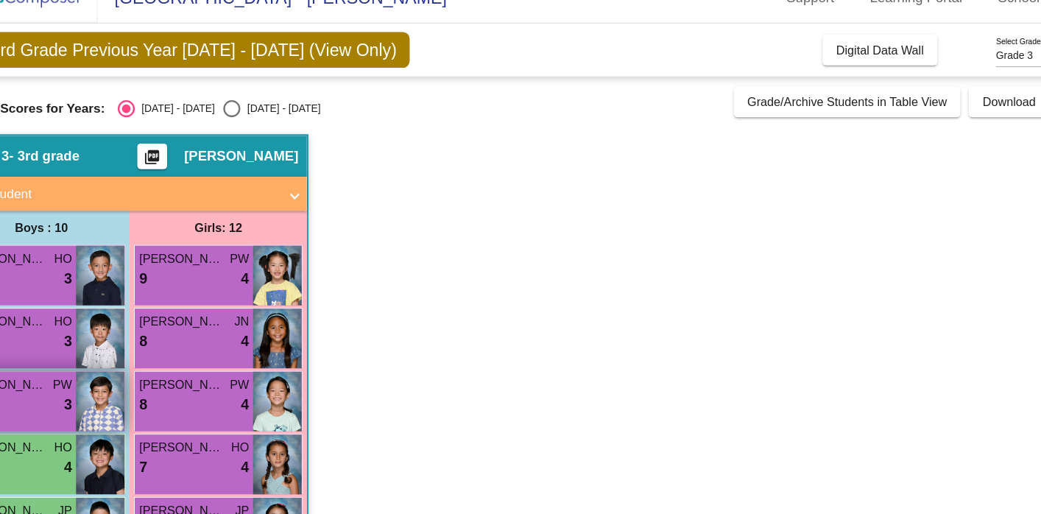
click at [94, 374] on div "7 lock do_not_disturb_alt 3" at bounding box center [77, 374] width 95 height 19
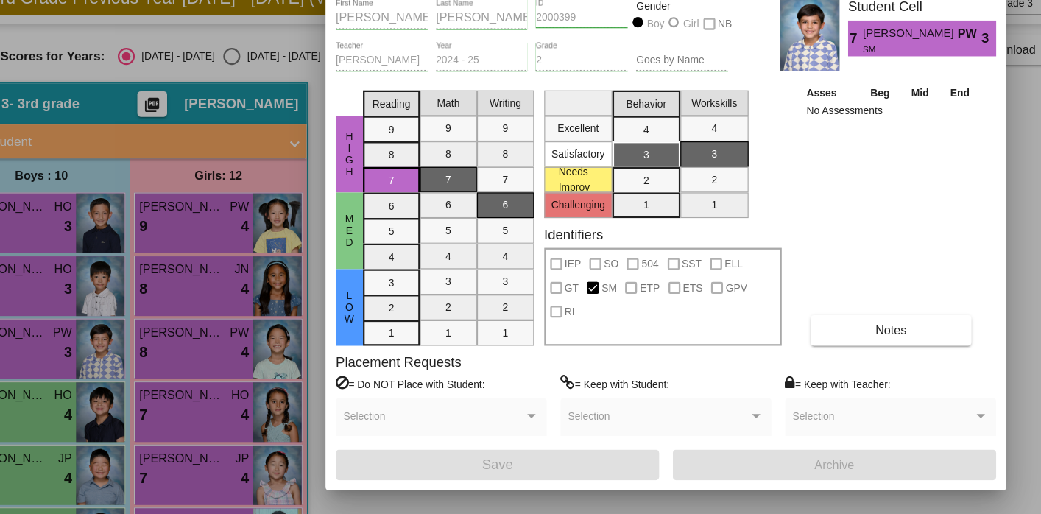
click at [112, 422] on div at bounding box center [520, 257] width 1041 height 514
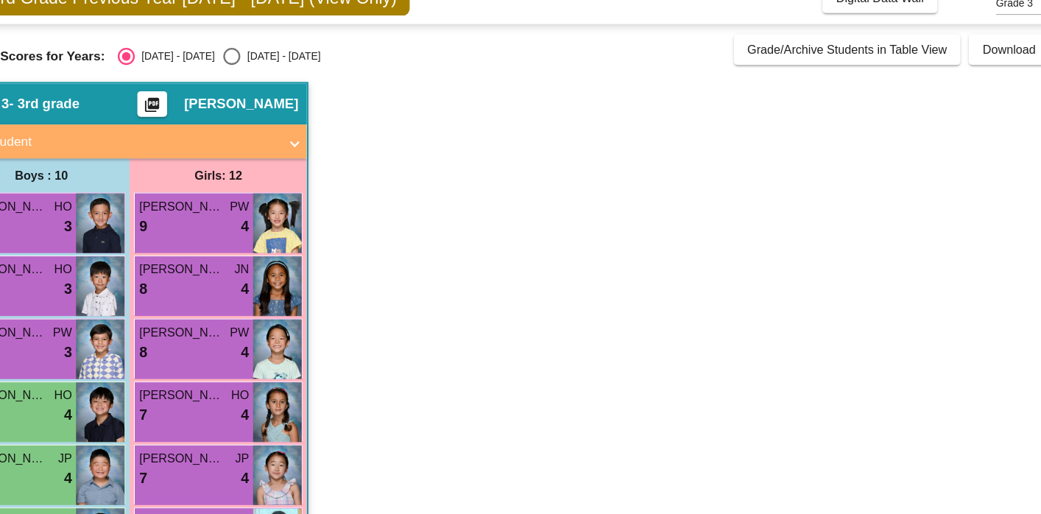
click at [112, 422] on div "6 lock do_not_disturb_alt 4" at bounding box center [77, 428] width 95 height 19
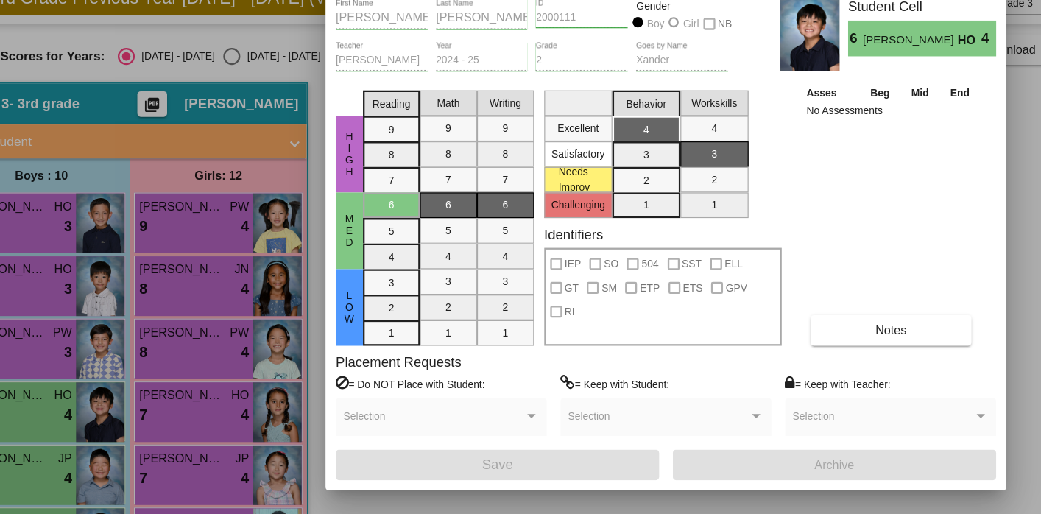
click at [102, 477] on div at bounding box center [520, 257] width 1041 height 514
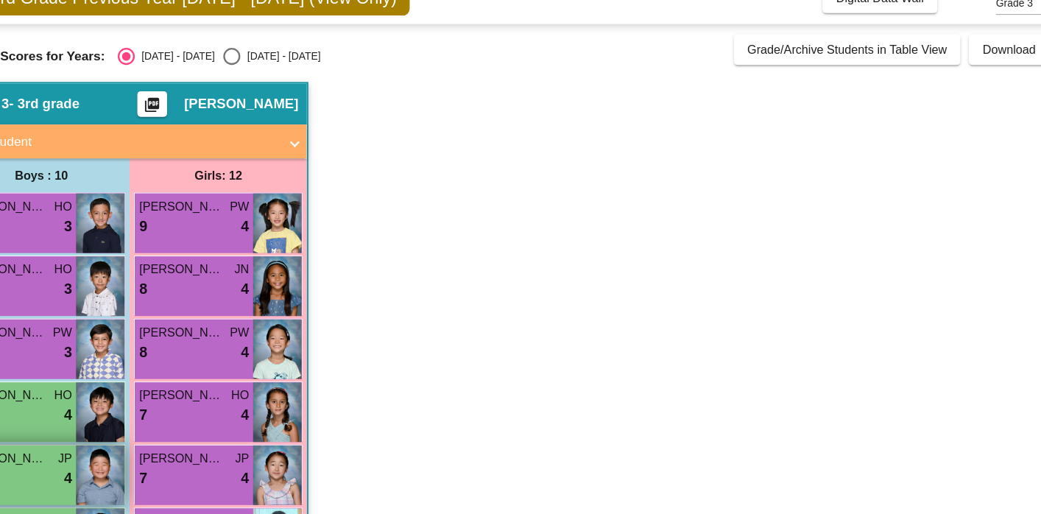
click at [102, 477] on div "6 lock do_not_disturb_alt 4" at bounding box center [77, 483] width 95 height 19
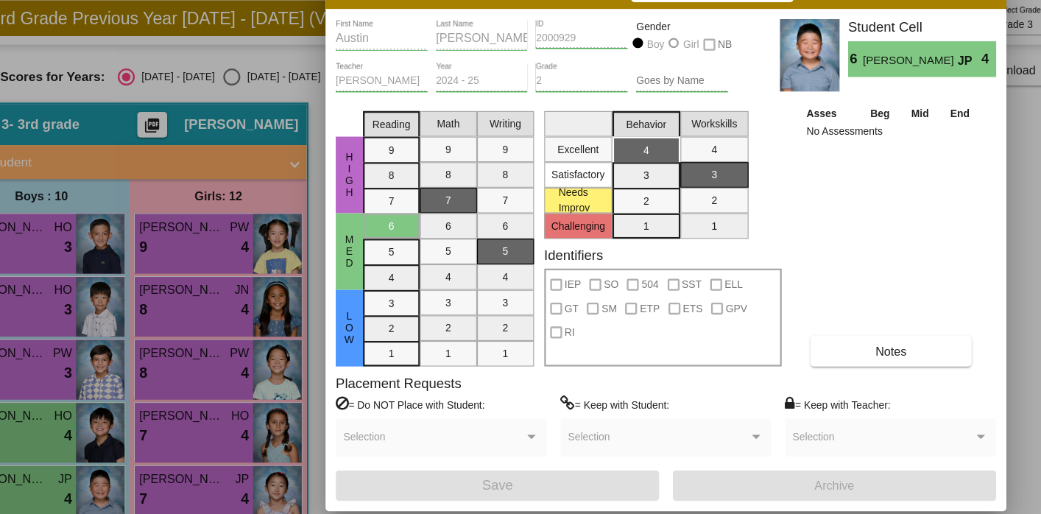
click at [247, 263] on div at bounding box center [520, 257] width 1041 height 514
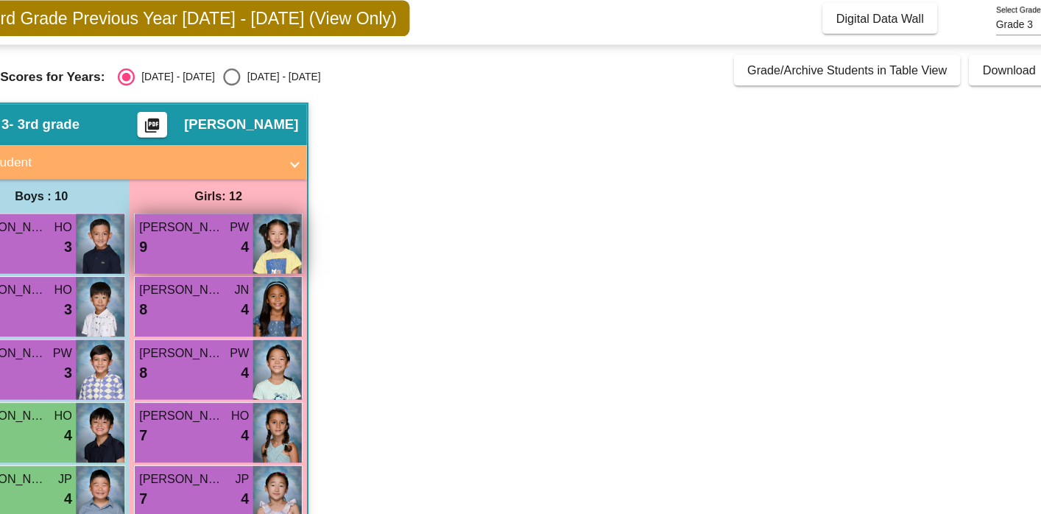
click at [245, 261] on div "9 lock do_not_disturb_alt 4" at bounding box center [230, 265] width 95 height 19
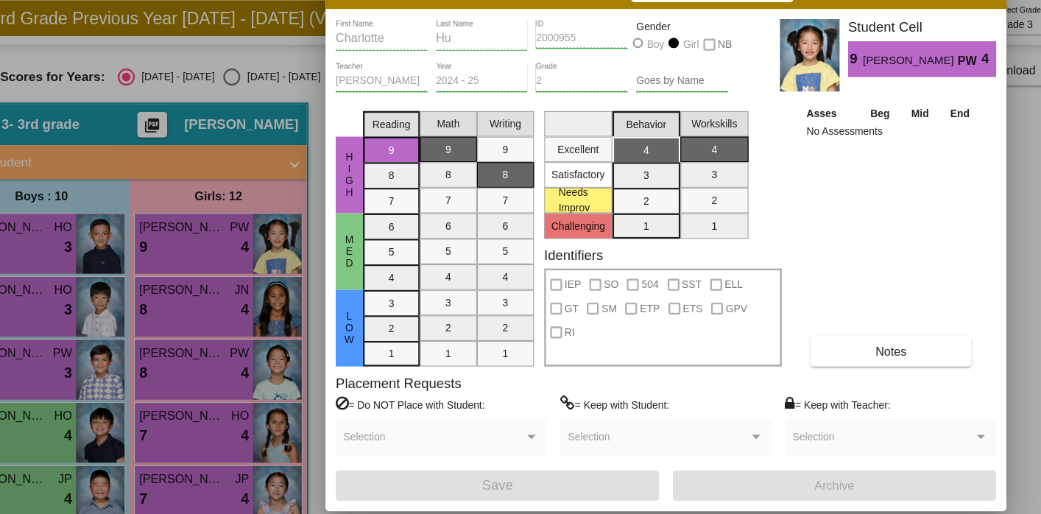
click at [244, 313] on div at bounding box center [520, 257] width 1041 height 514
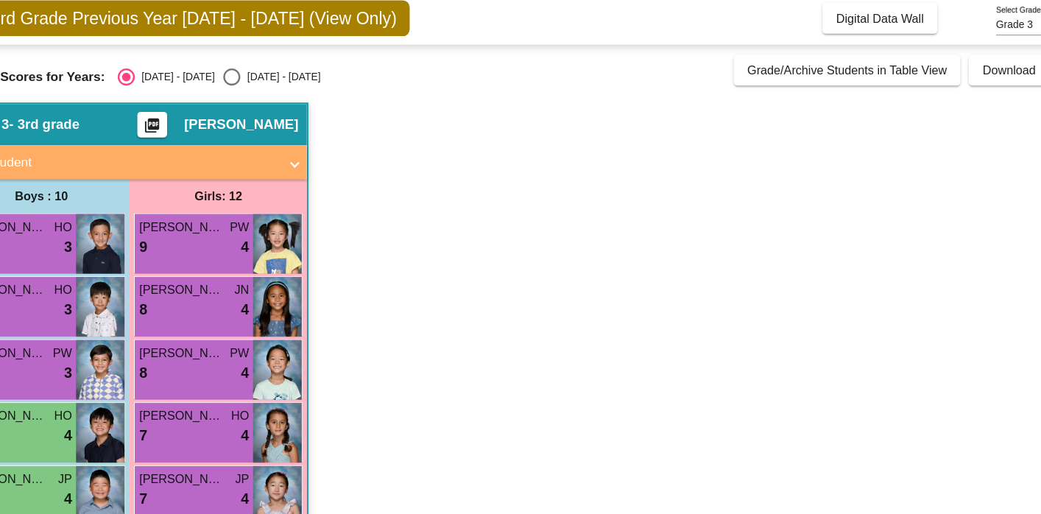
click at [244, 313] on div "8 lock do_not_disturb_alt 4" at bounding box center [230, 319] width 95 height 19
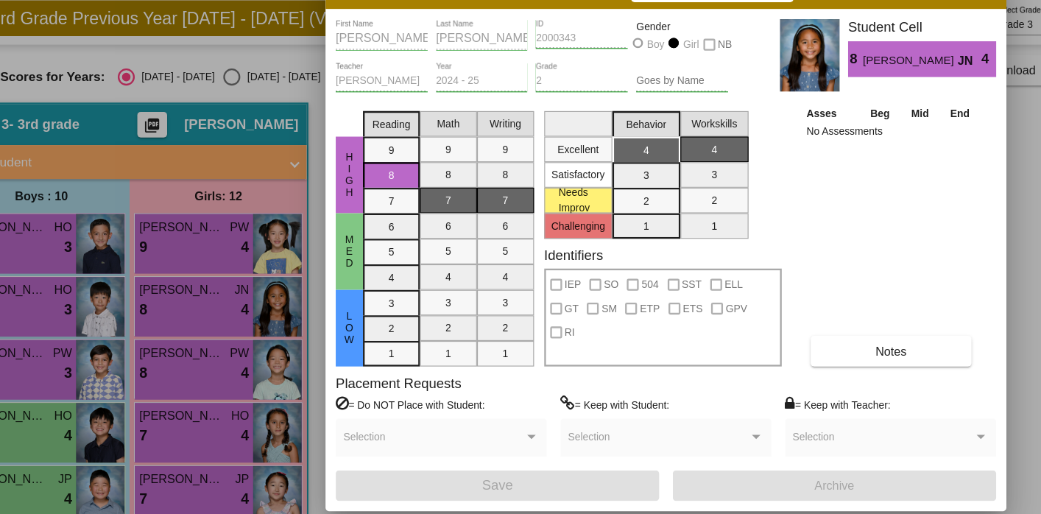
click at [239, 371] on div at bounding box center [520, 257] width 1041 height 514
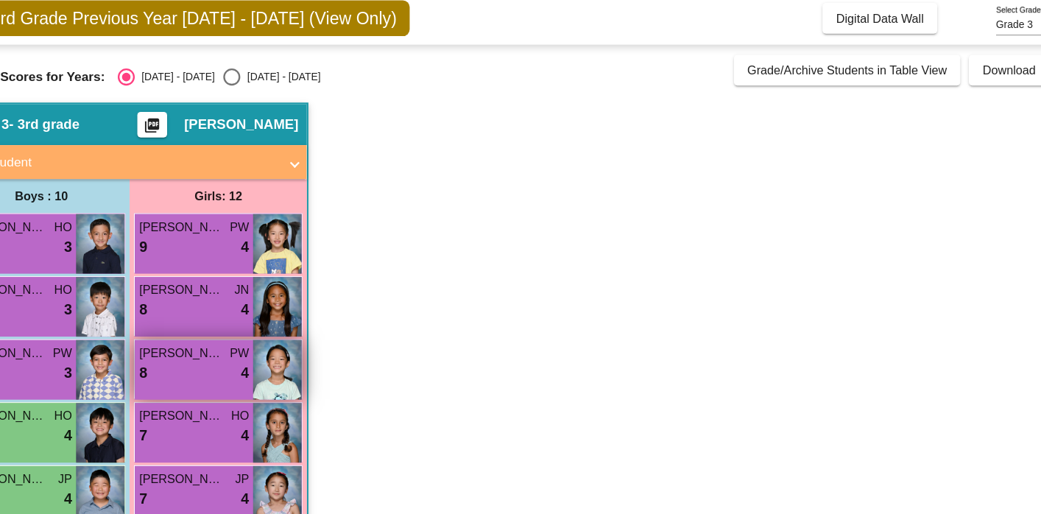
click at [238, 371] on div "8 lock do_not_disturb_alt 4" at bounding box center [230, 374] width 95 height 19
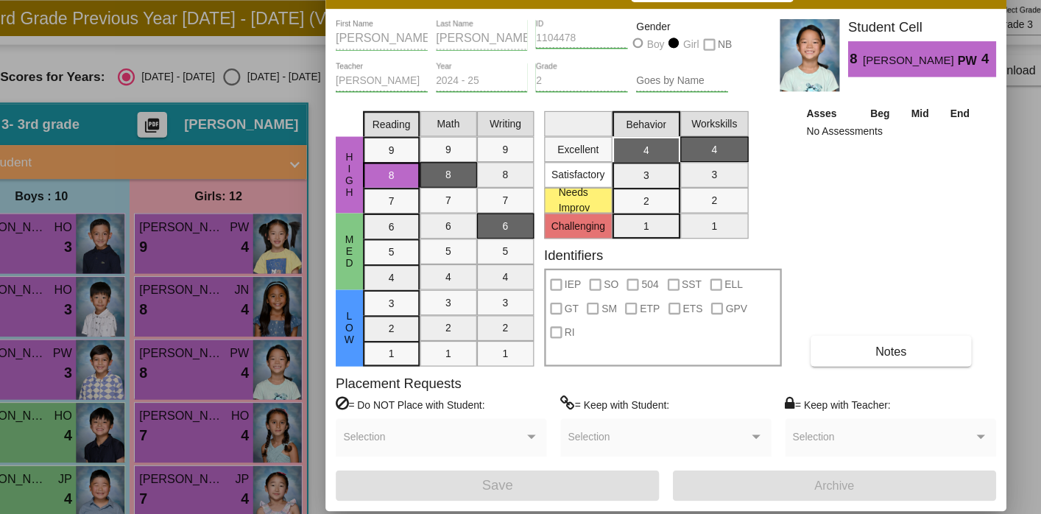
click at [238, 427] on div at bounding box center [520, 257] width 1041 height 514
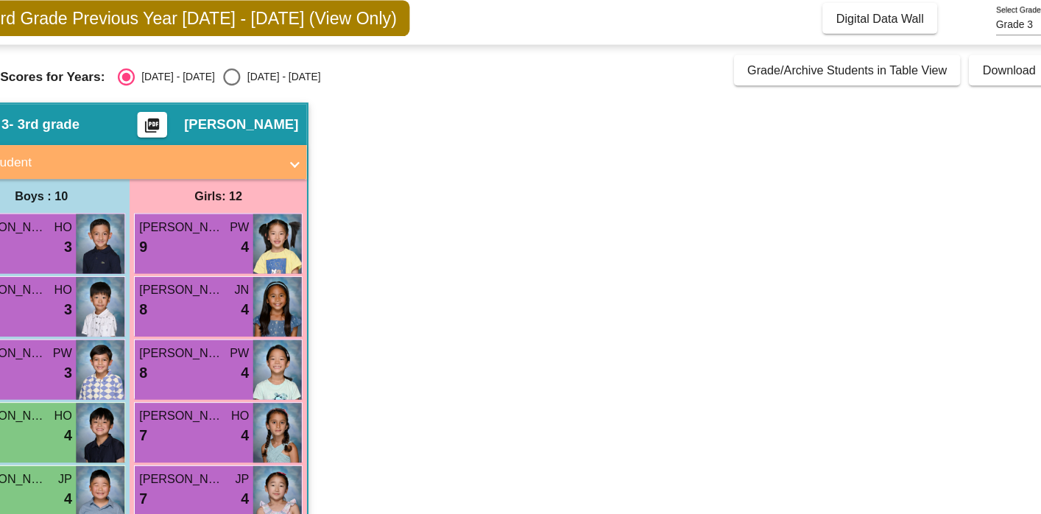
click at [238, 427] on div "7 lock do_not_disturb_alt 4" at bounding box center [230, 428] width 95 height 19
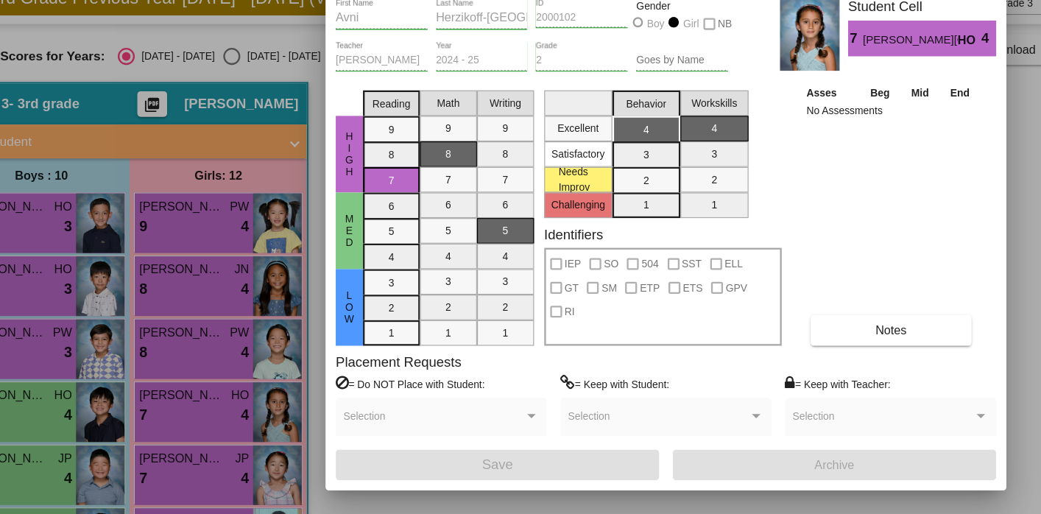
click at [236, 482] on div at bounding box center [520, 257] width 1041 height 514
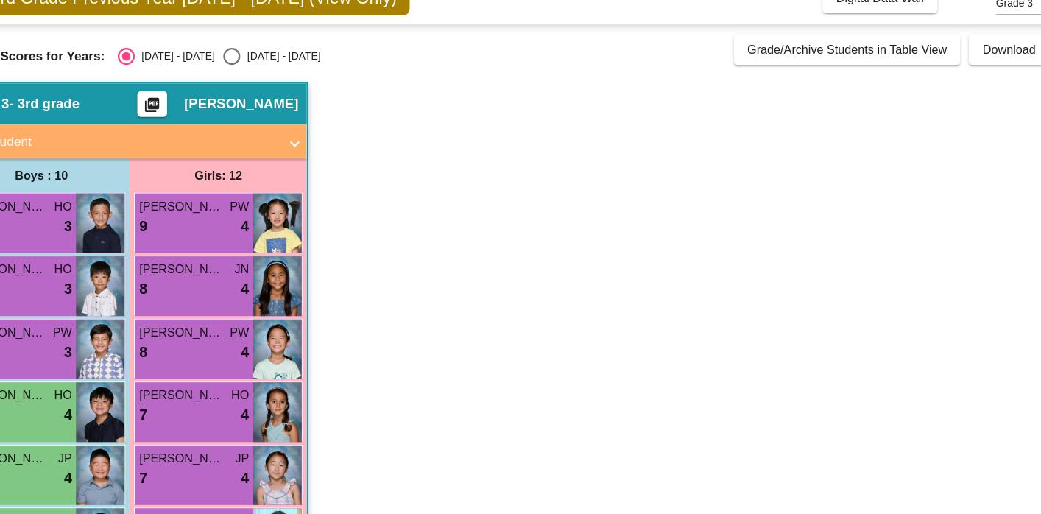
click at [236, 482] on div "7 lock do_not_disturb_alt 4" at bounding box center [230, 483] width 95 height 19
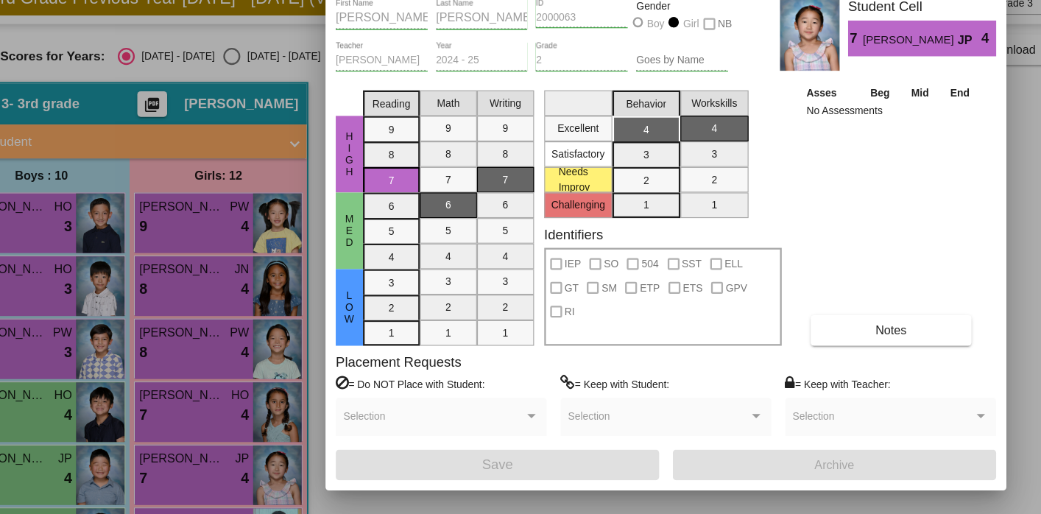
click at [857, 231] on div "Asses Beg Mid End No Assessments Notes" at bounding box center [834, 254] width 155 height 227
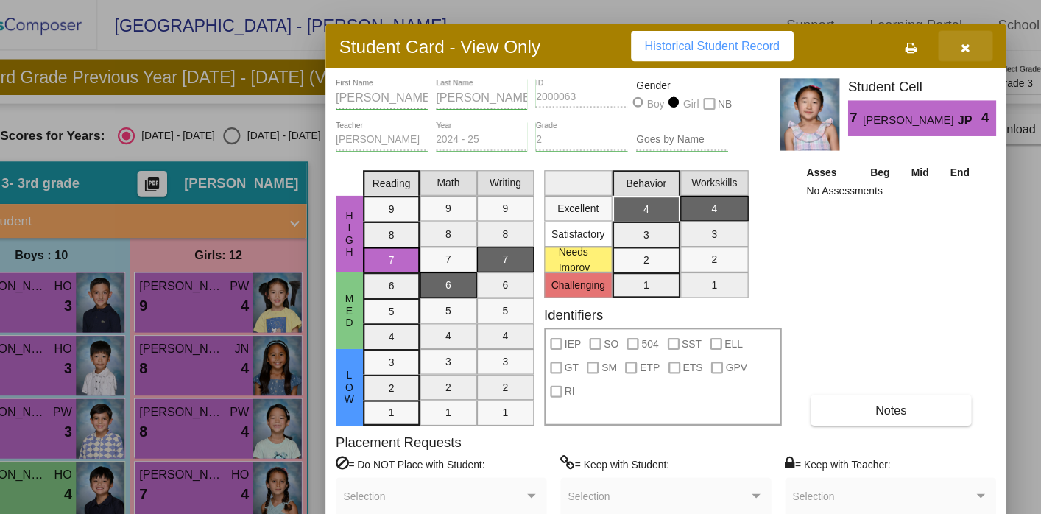
click at [896, 38] on icon "button" at bounding box center [899, 41] width 8 height 10
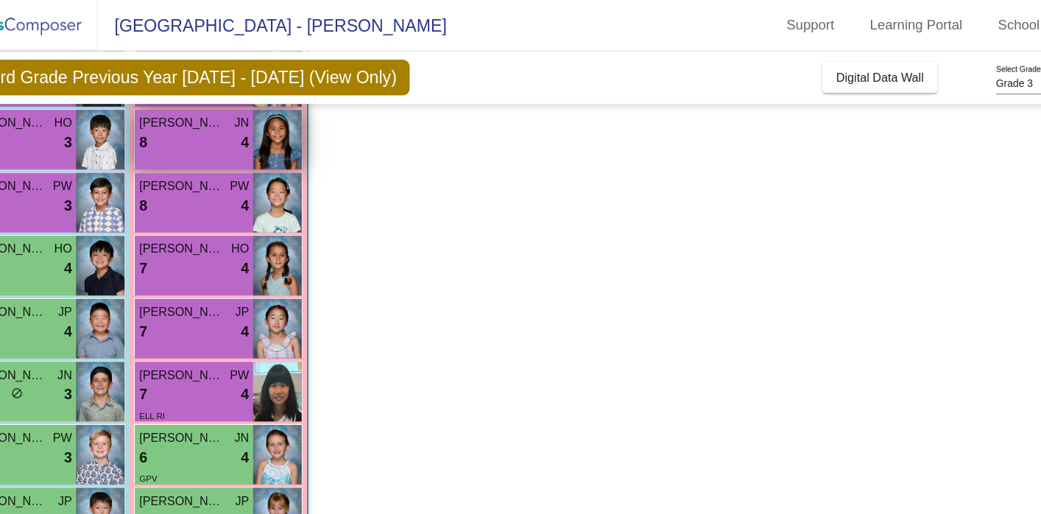
scroll to position [399, 0]
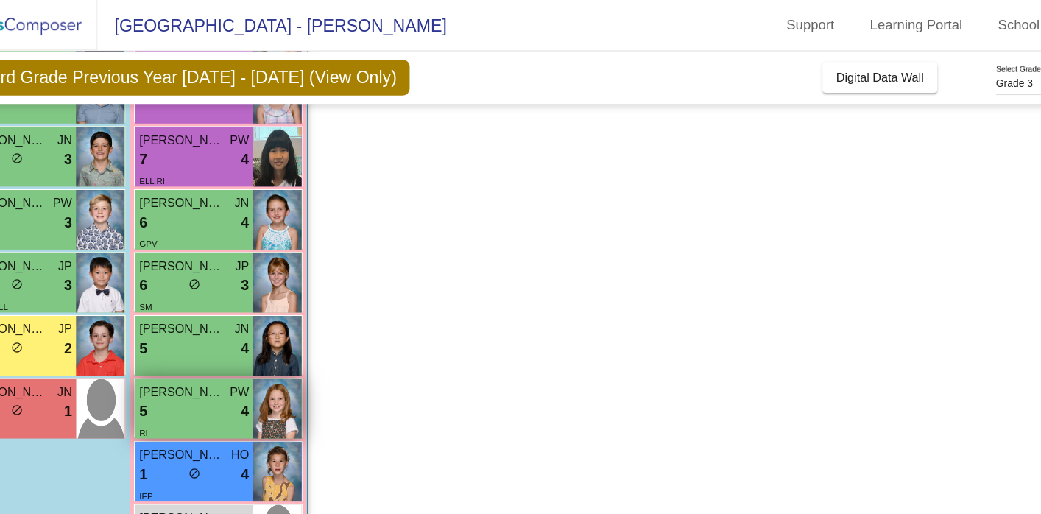
click at [250, 353] on div "5 lock do_not_disturb_alt 4" at bounding box center [230, 356] width 95 height 19
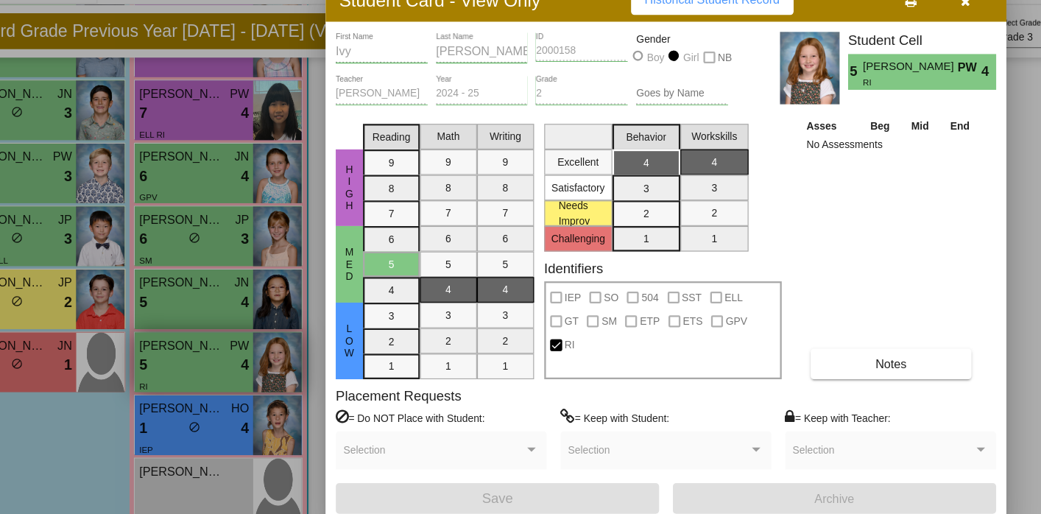
scroll to position [0, 0]
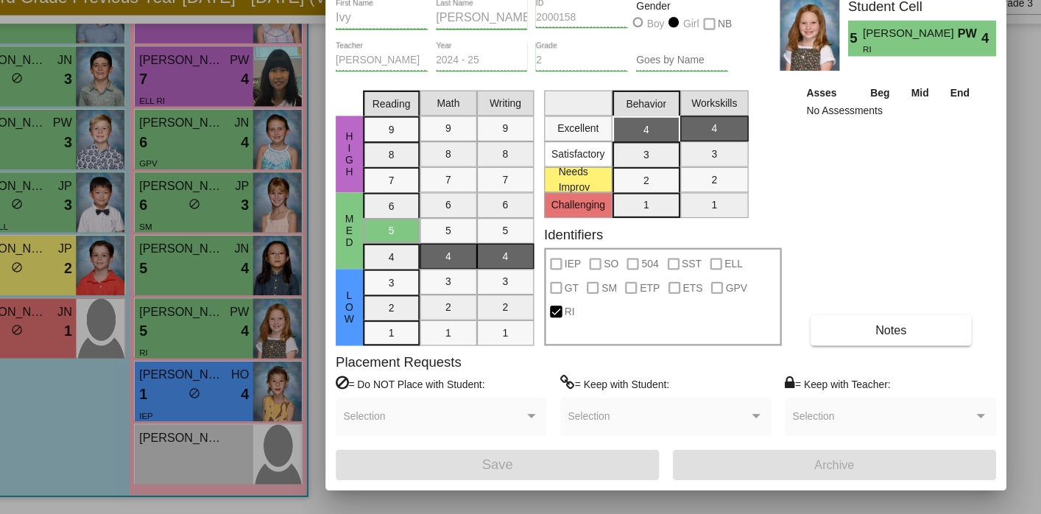
click at [99, 295] on div at bounding box center [520, 257] width 1041 height 514
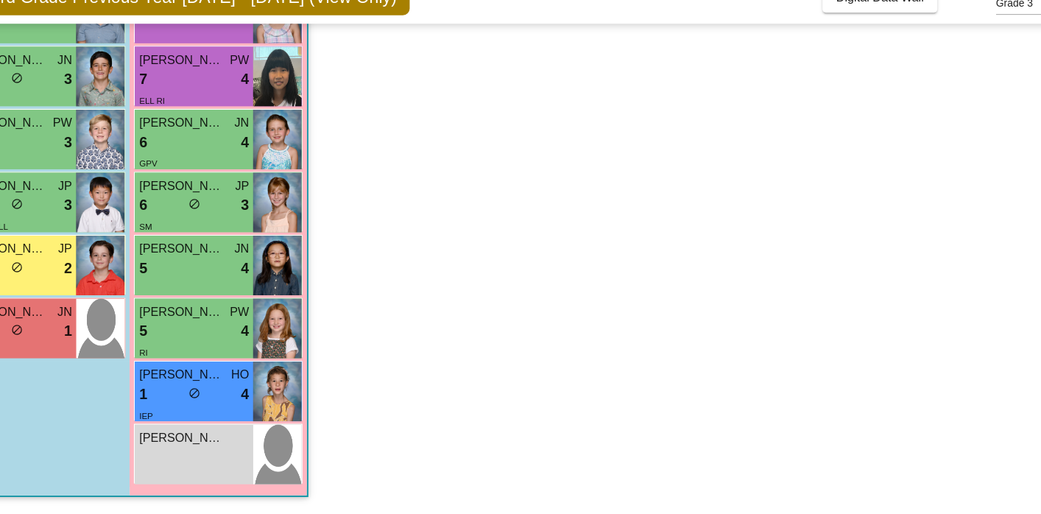
click at [99, 295] on div "9 lock do_not_disturb_alt 2" at bounding box center [77, 301] width 95 height 19
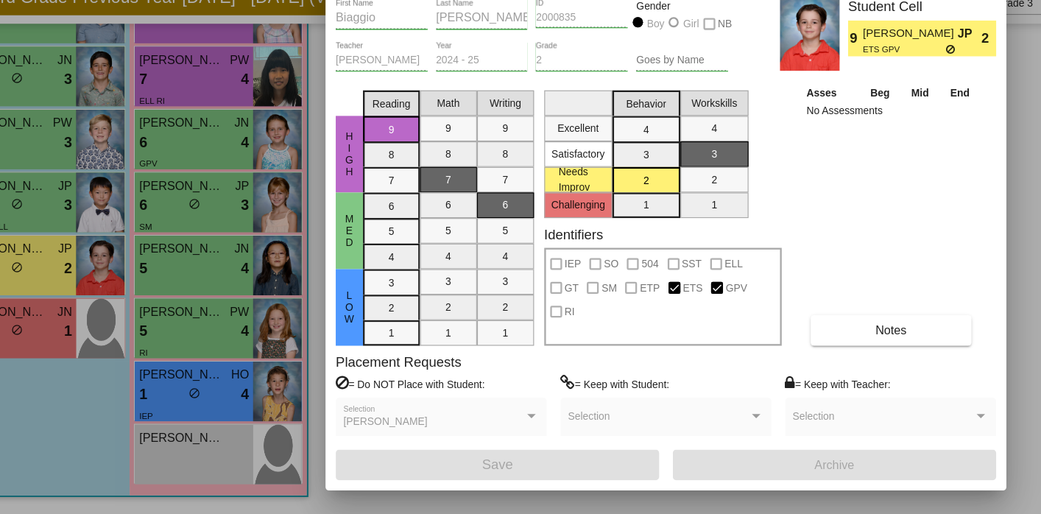
click at [105, 362] on div at bounding box center [520, 257] width 1041 height 514
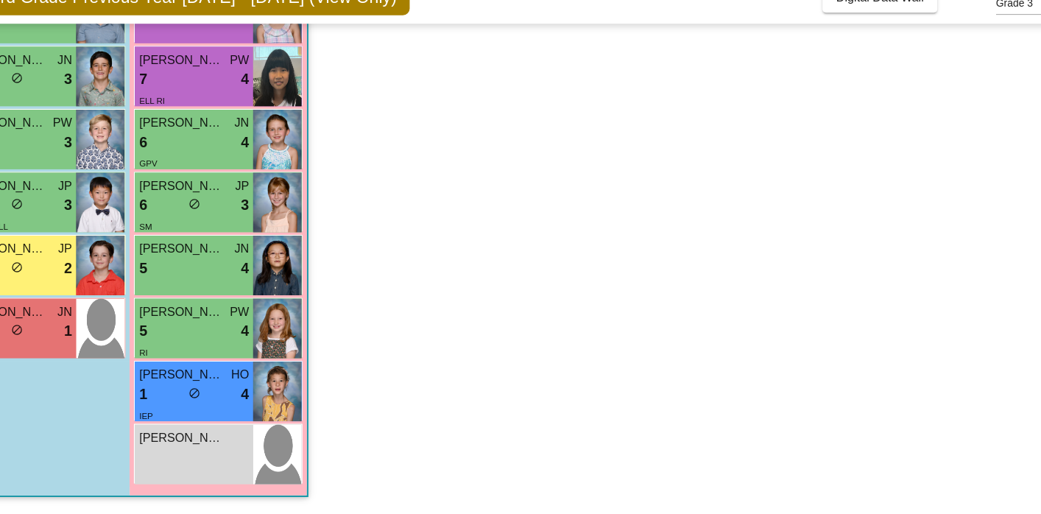
click at [105, 362] on div "8 lock do_not_disturb_alt 1" at bounding box center [77, 356] width 95 height 19
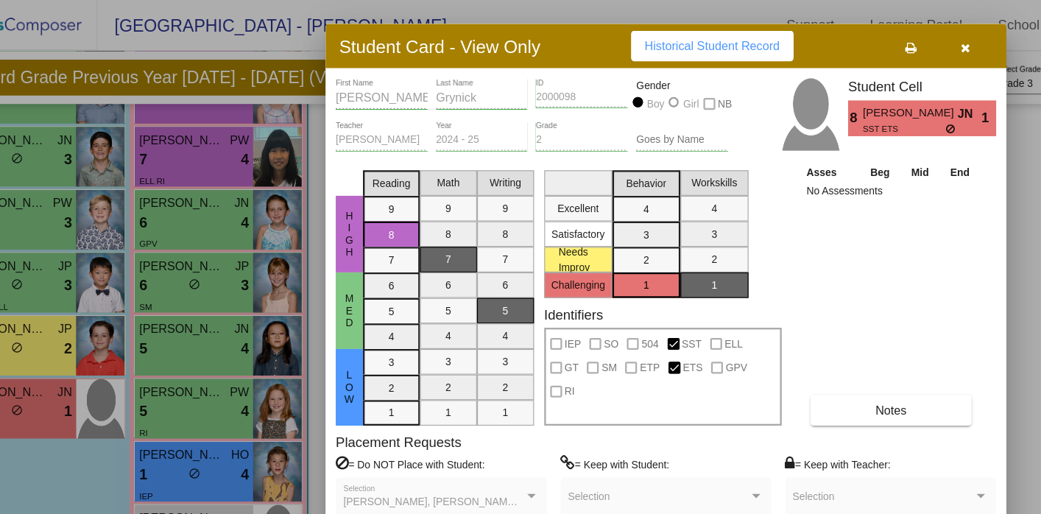
click at [896, 38] on icon "button" at bounding box center [899, 41] width 8 height 10
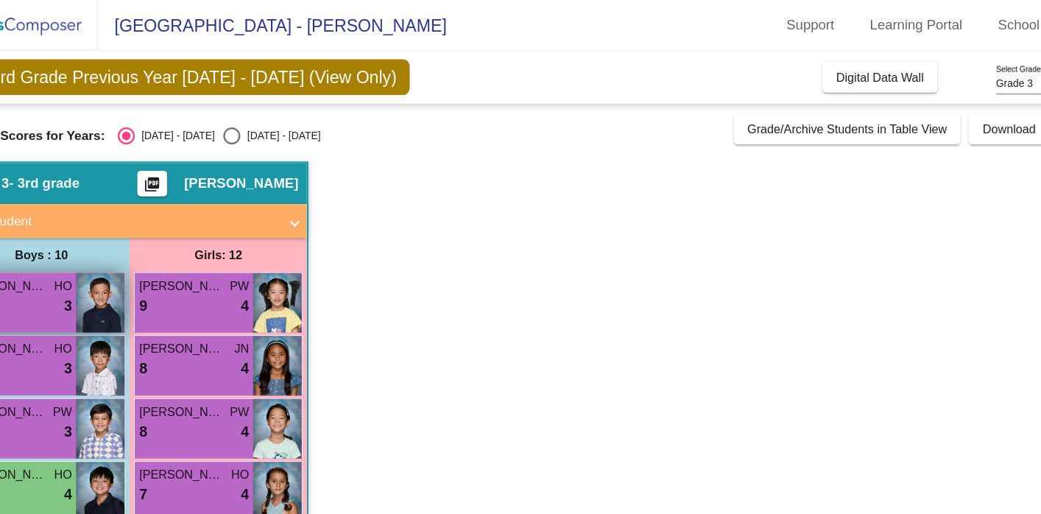
click at [90, 264] on div "7 lock do_not_disturb_alt 3" at bounding box center [77, 265] width 95 height 19
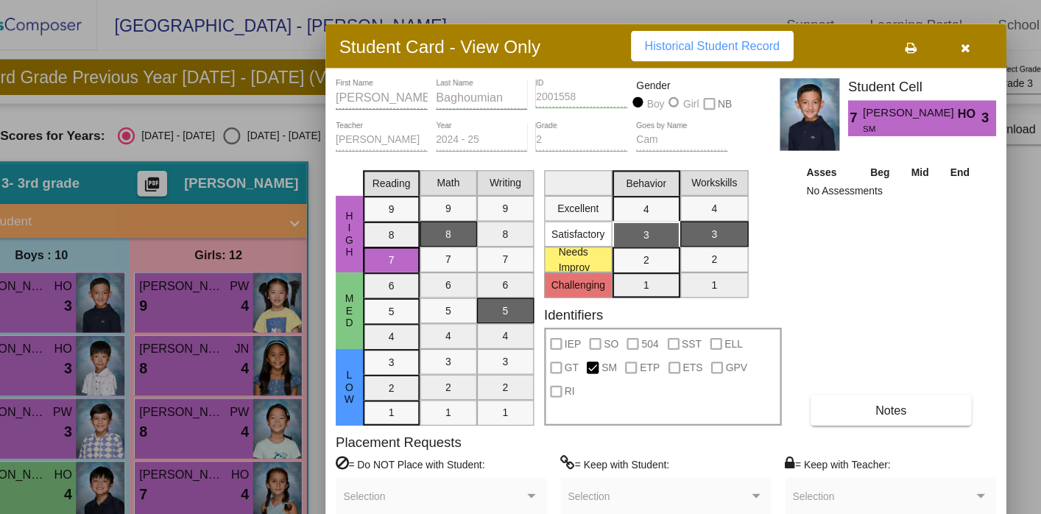
click at [899, 40] on icon "button" at bounding box center [899, 41] width 8 height 10
